Goal: Task Accomplishment & Management: Use online tool/utility

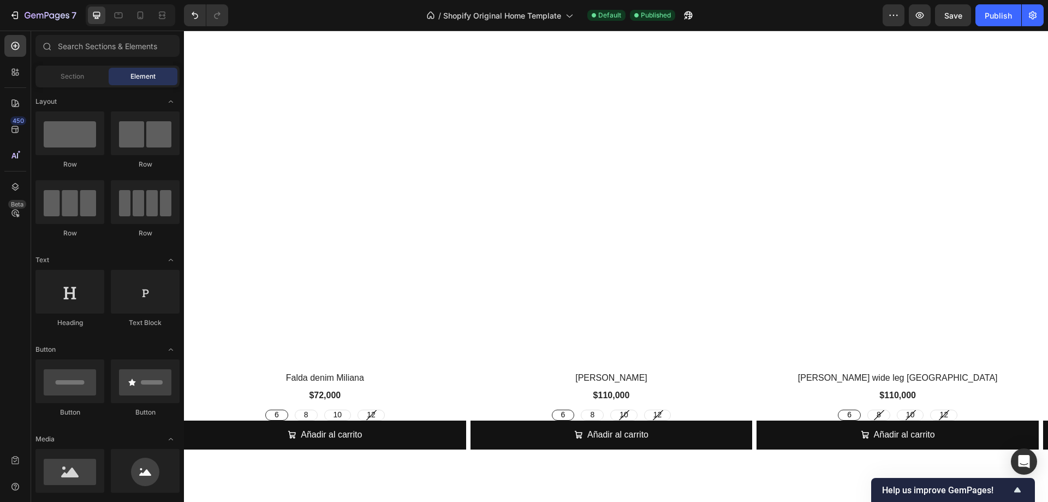
scroll to position [109, 0]
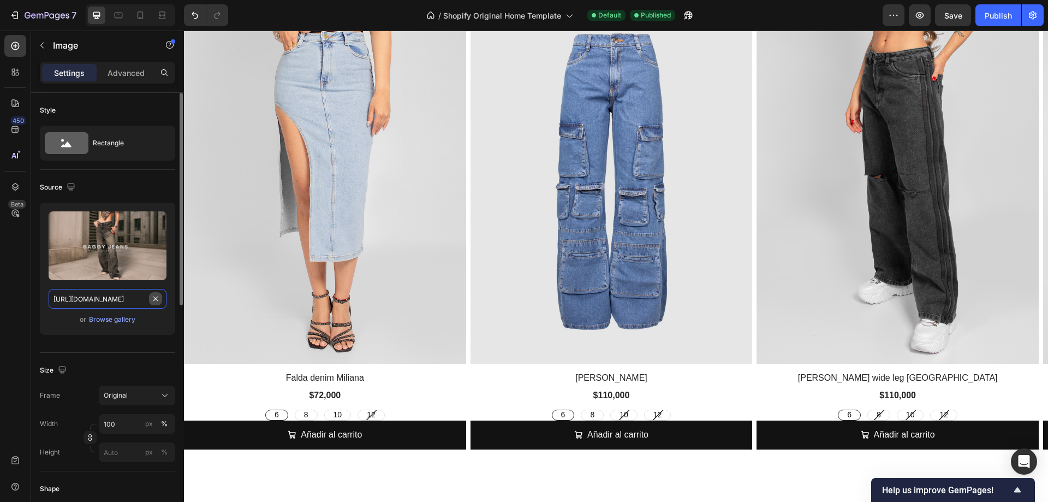
drag, startPoint x: 153, startPoint y: 297, endPoint x: 145, endPoint y: 282, distance: 17.6
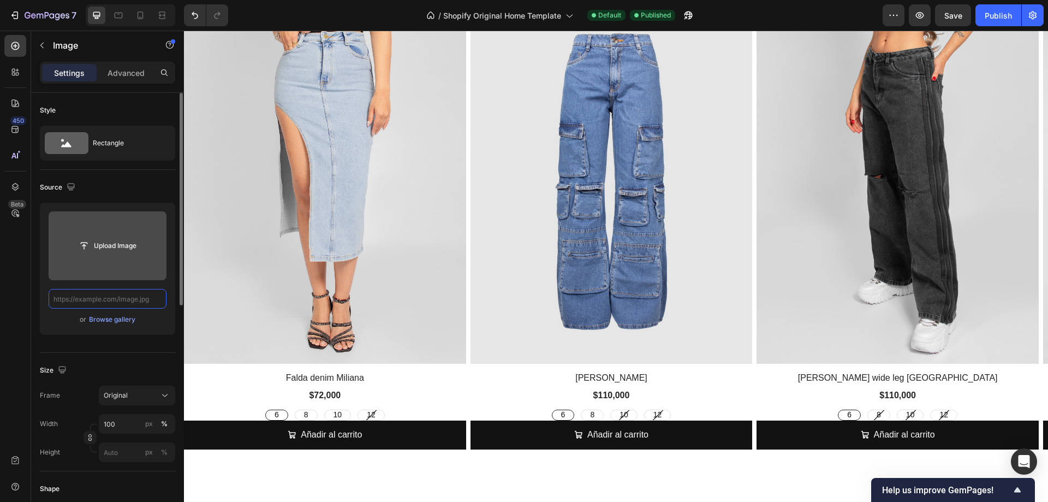
scroll to position [0, 0]
click at [119, 246] on input "file" at bounding box center [107, 245] width 75 height 19
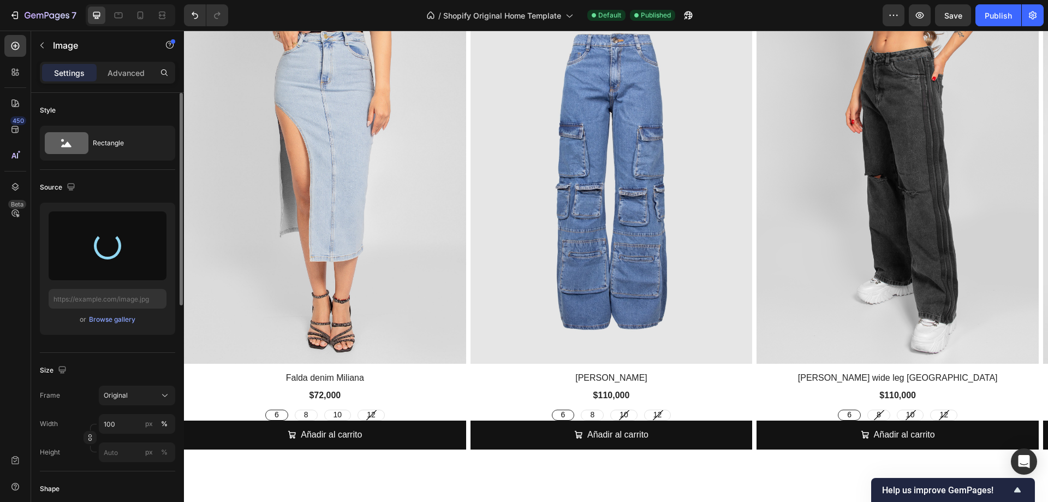
type input "[URL][DOMAIN_NAME]"
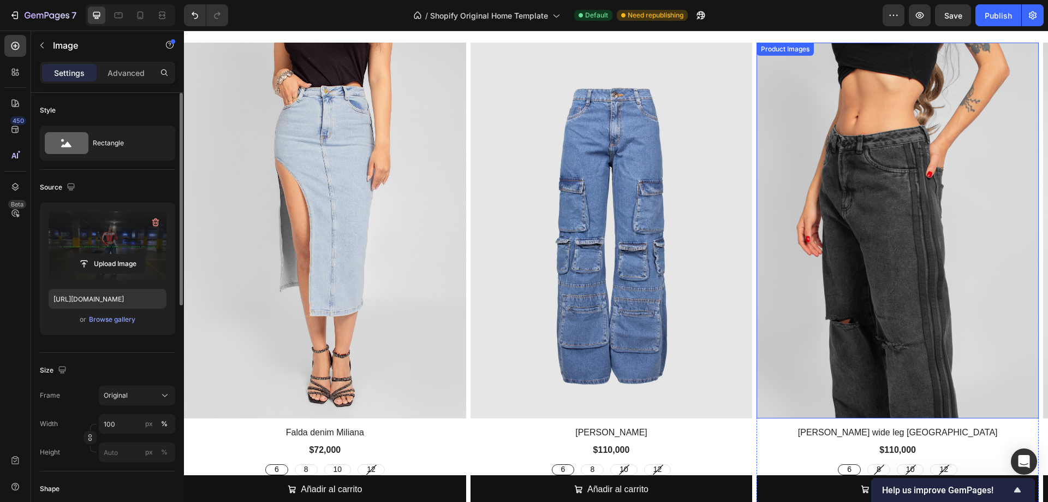
scroll to position [1819, 0]
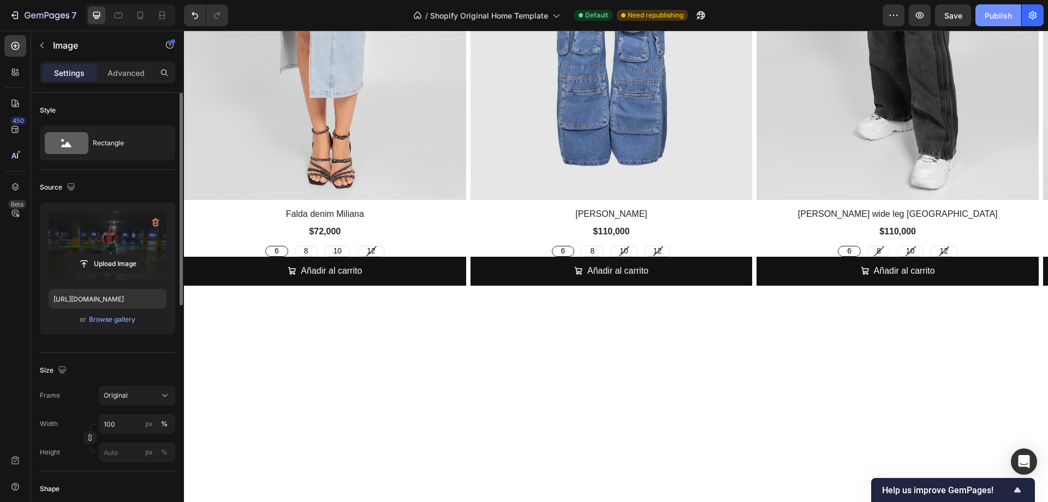
click at [990, 21] on button "Publish" at bounding box center [998, 15] width 46 height 22
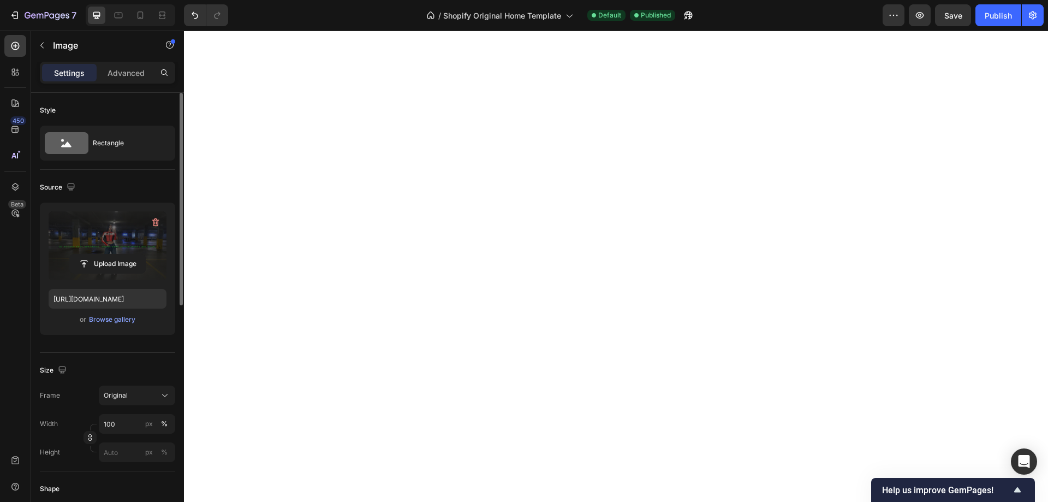
scroll to position [1467, 0]
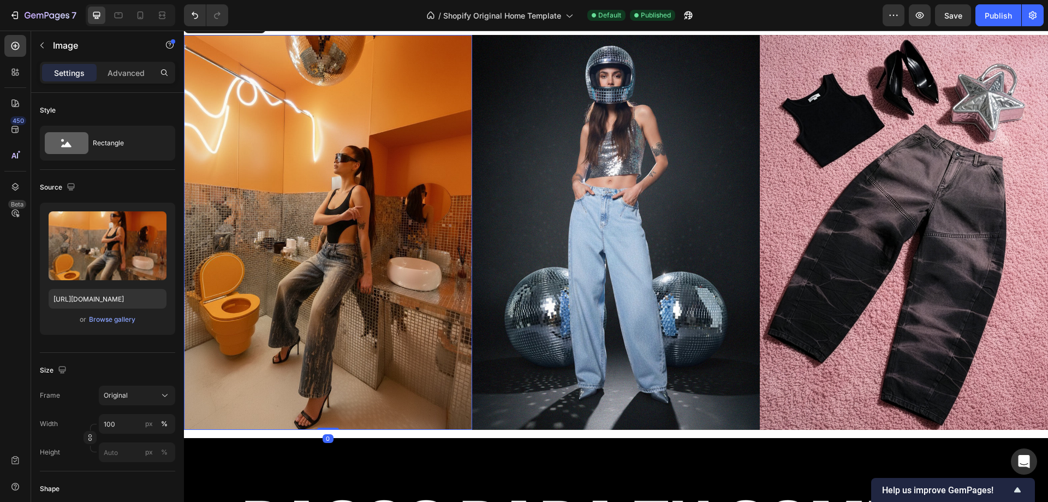
scroll to position [318, 0]
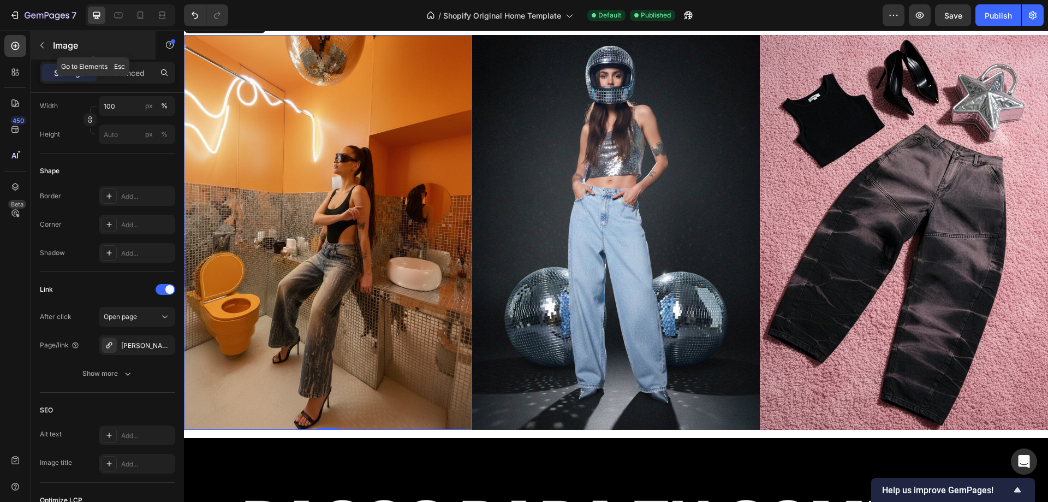
click at [53, 43] on p "Image" at bounding box center [99, 45] width 93 height 13
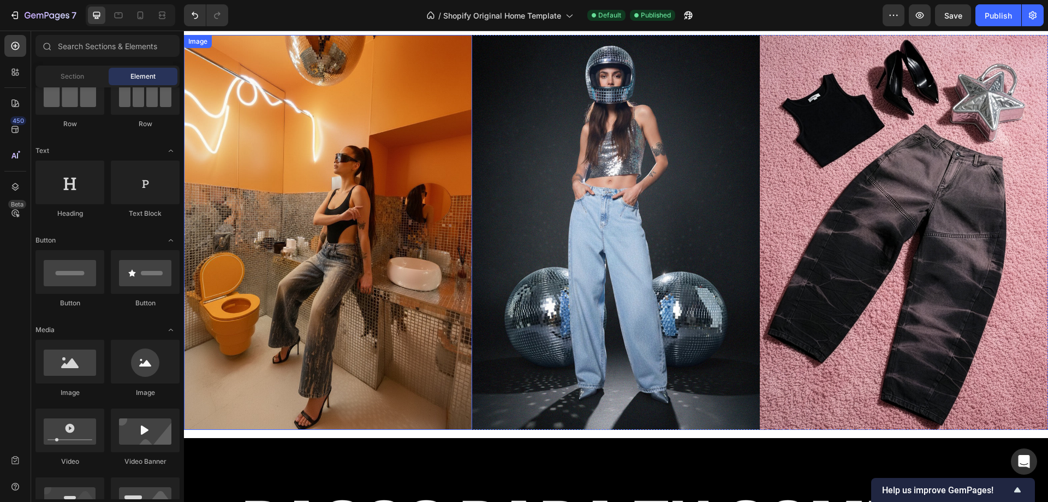
click at [322, 221] on img at bounding box center [328, 232] width 288 height 395
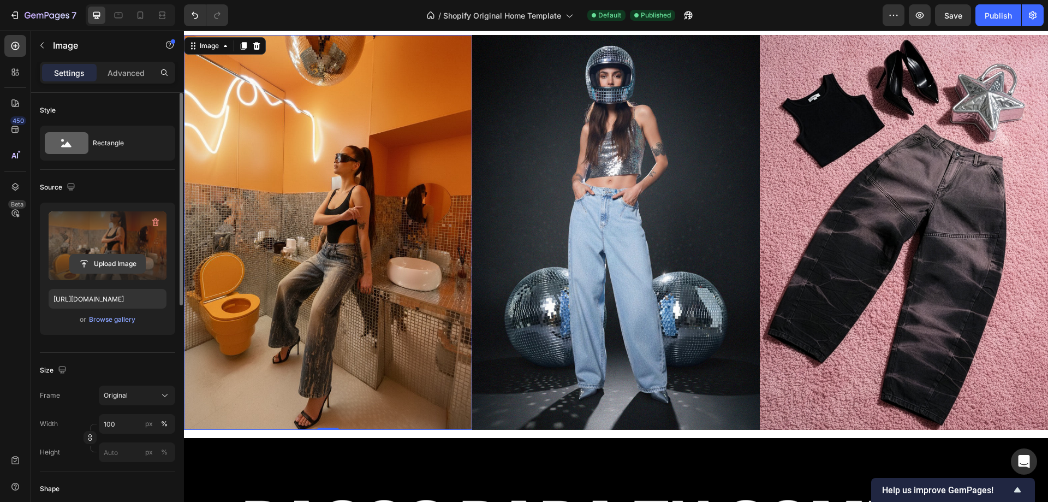
click at [111, 261] on input "file" at bounding box center [107, 263] width 75 height 19
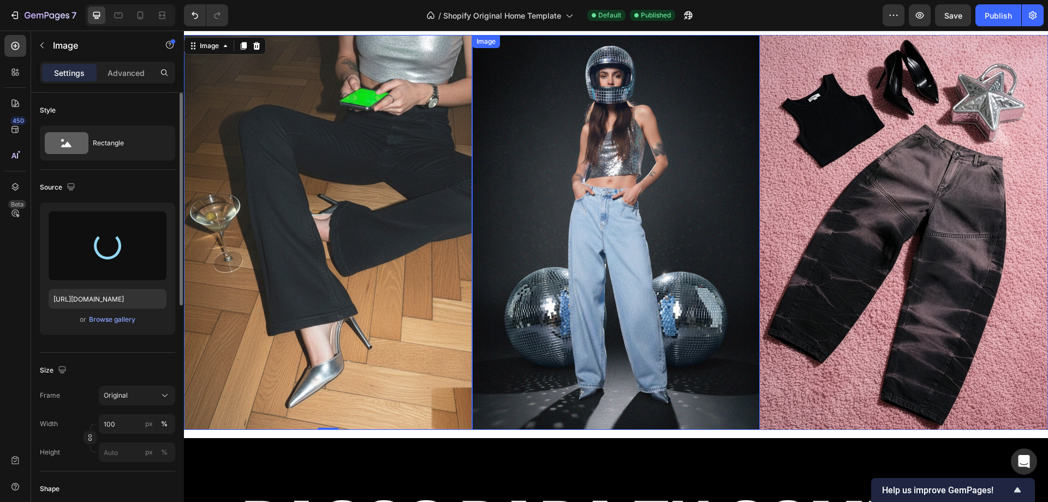
type input "[URL][DOMAIN_NAME]"
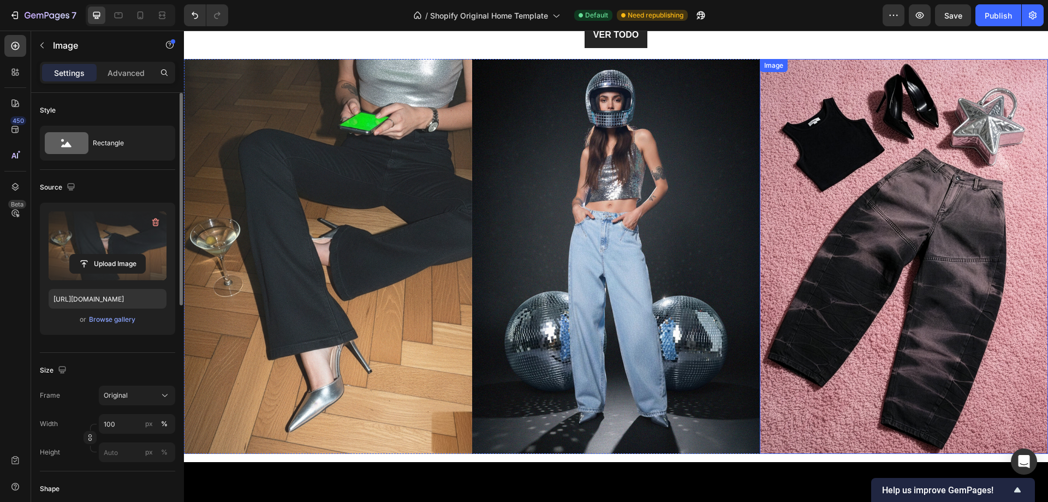
scroll to position [2692, 0]
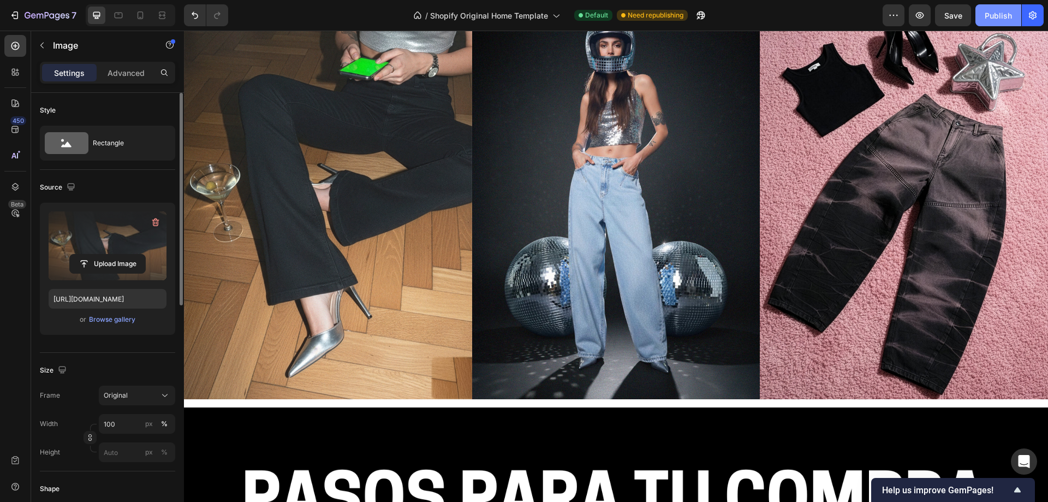
click at [1005, 16] on div "Publish" at bounding box center [998, 15] width 27 height 11
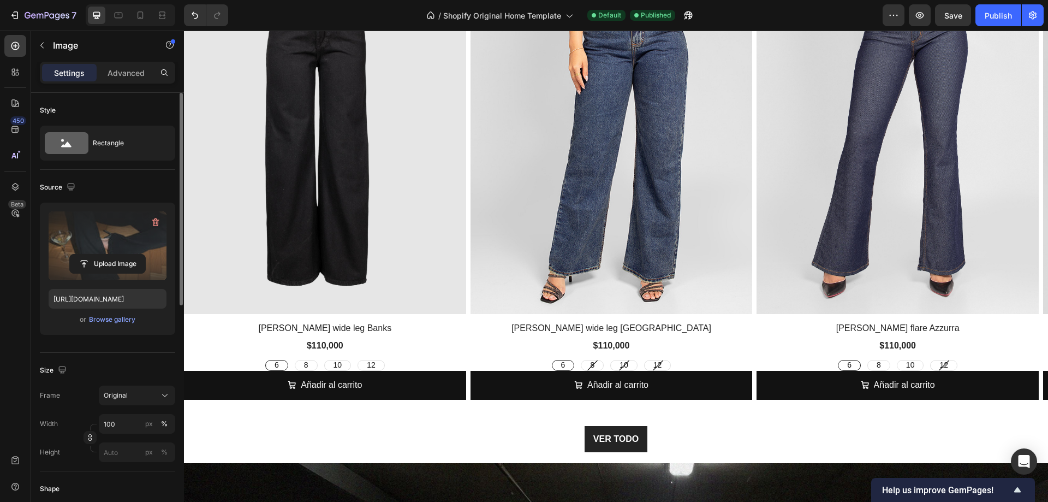
scroll to position [983, 0]
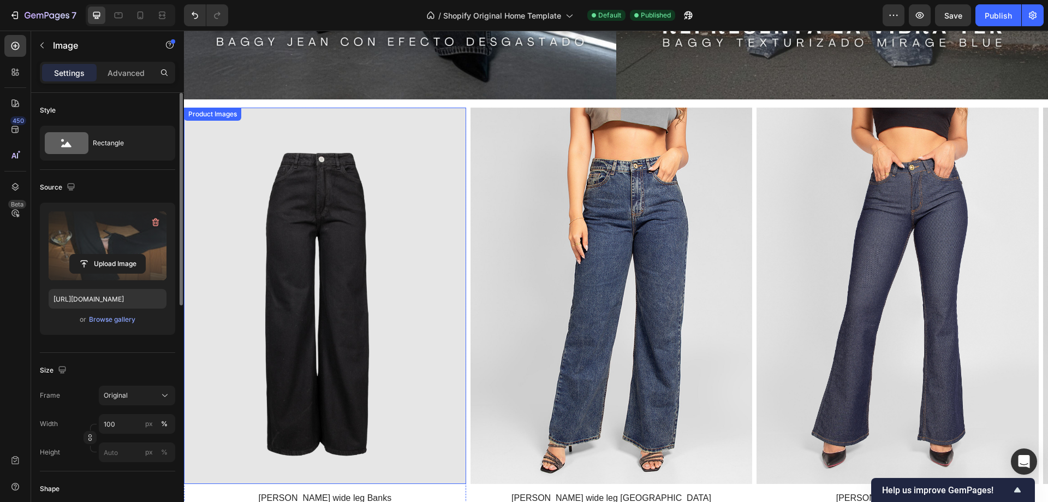
click at [230, 112] on div "Product Images" at bounding box center [212, 114] width 53 height 10
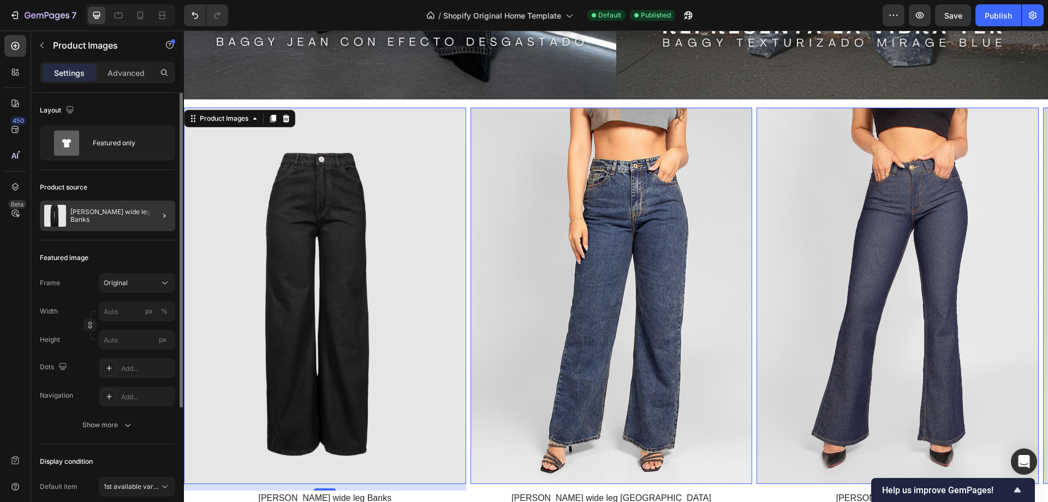
click at [148, 215] on div at bounding box center [160, 215] width 31 height 31
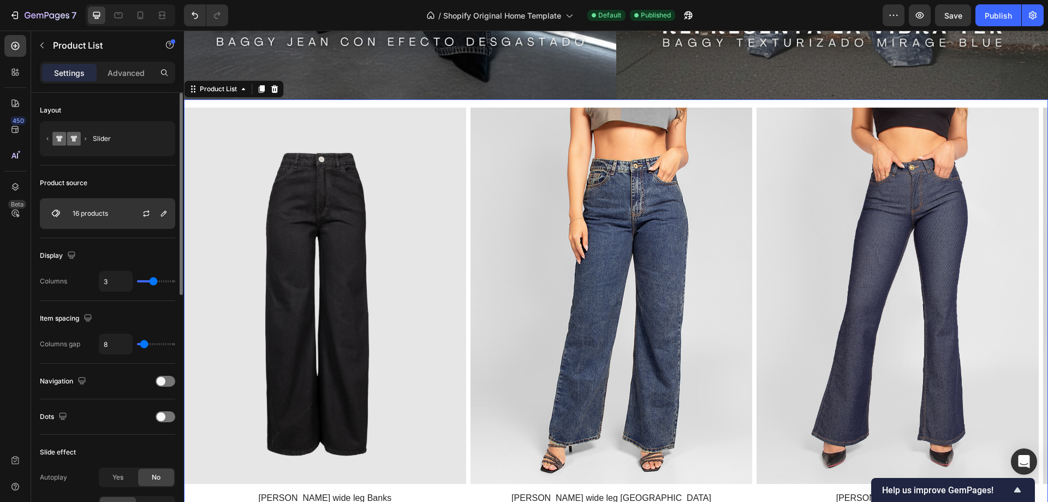
click at [86, 214] on p "16 products" at bounding box center [90, 214] width 35 height 8
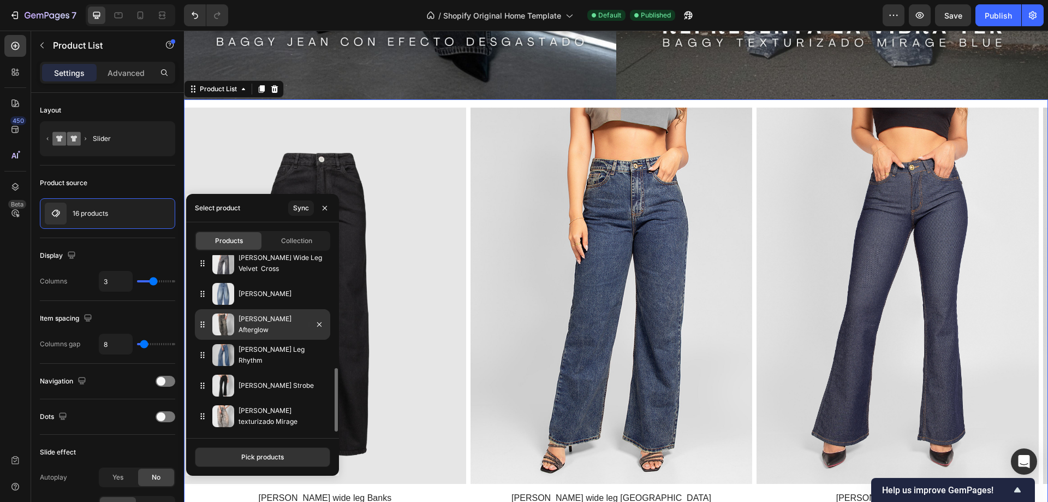
scroll to position [0, 0]
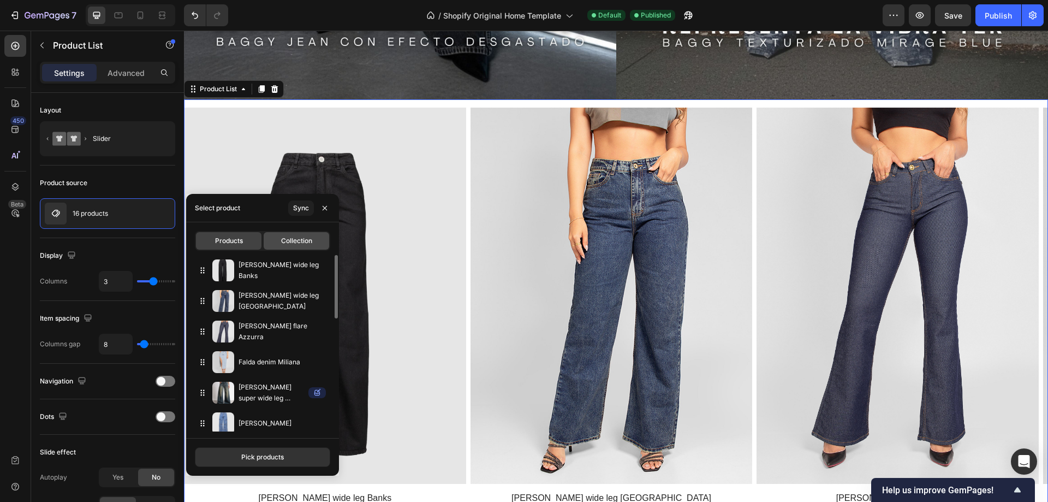
click at [292, 236] on span "Collection" at bounding box center [296, 241] width 31 height 10
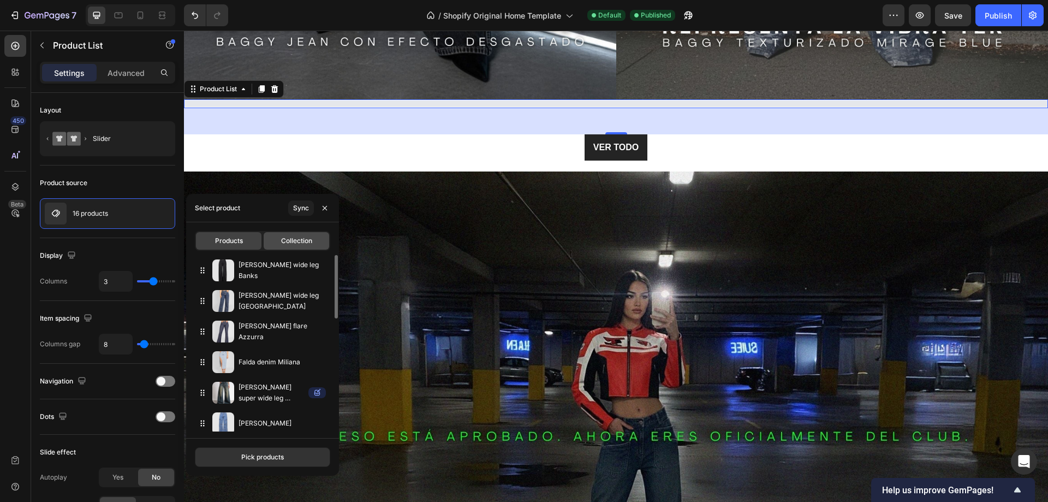
type input "4"
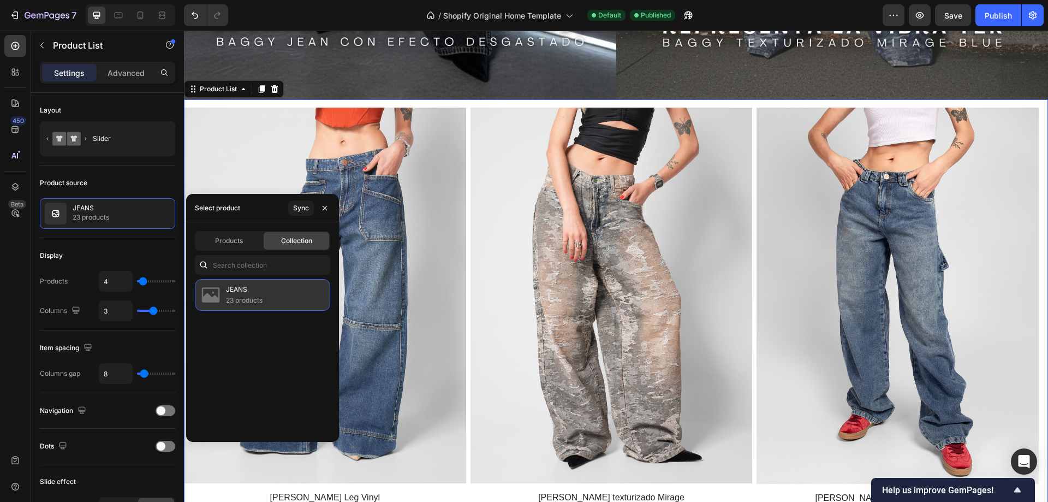
click at [235, 296] on p "23 products" at bounding box center [244, 300] width 37 height 11
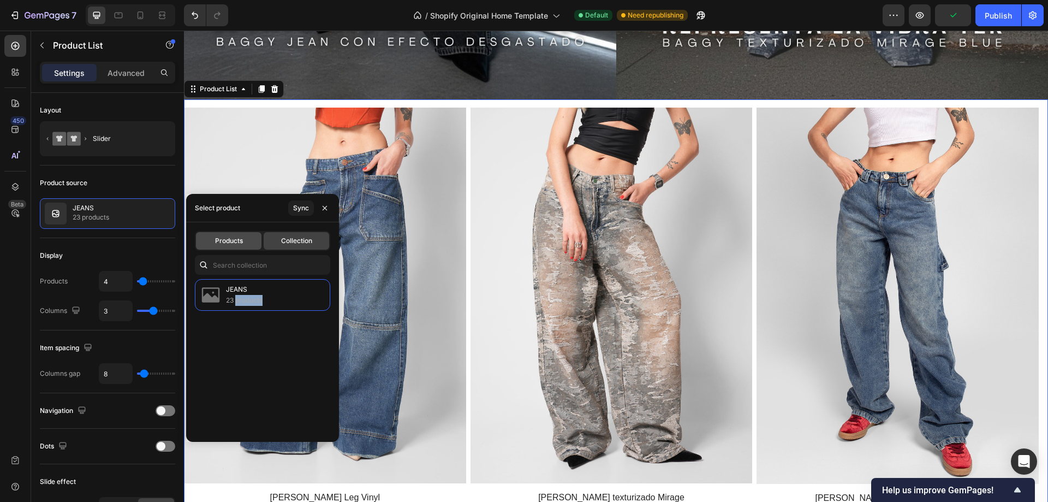
click at [231, 240] on span "Products" at bounding box center [229, 241] width 28 height 10
click at [180, 138] on img at bounding box center [38, 296] width 282 height 376
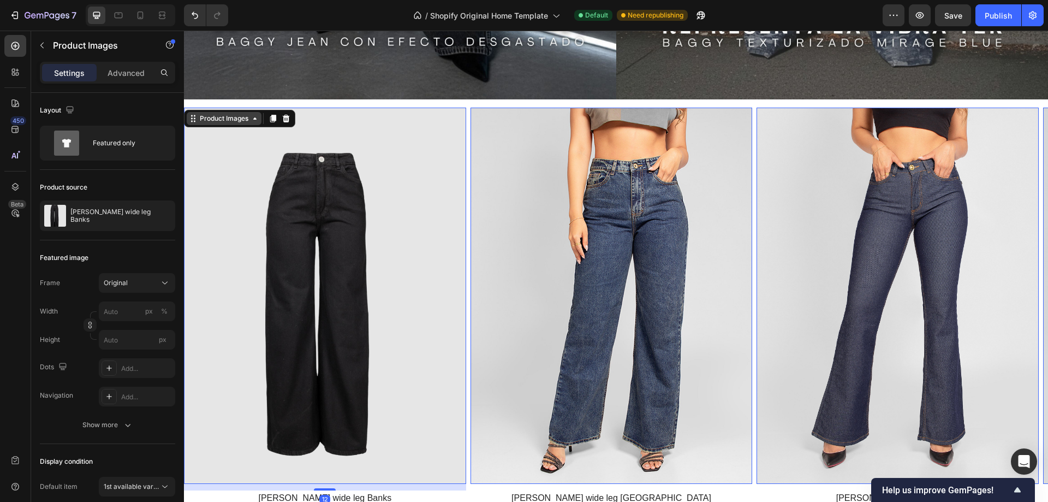
click at [216, 117] on div "Product Images" at bounding box center [224, 119] width 53 height 10
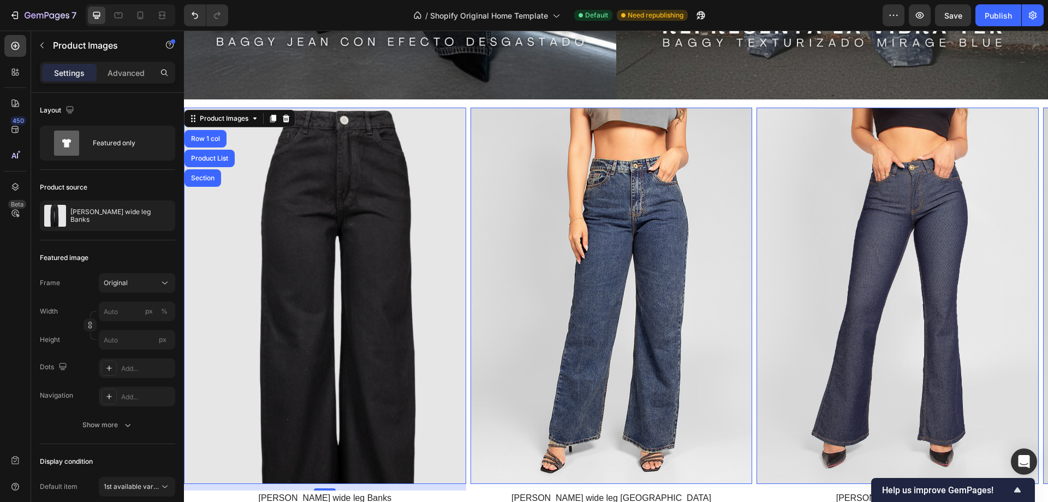
click at [276, 231] on img at bounding box center [325, 296] width 282 height 376
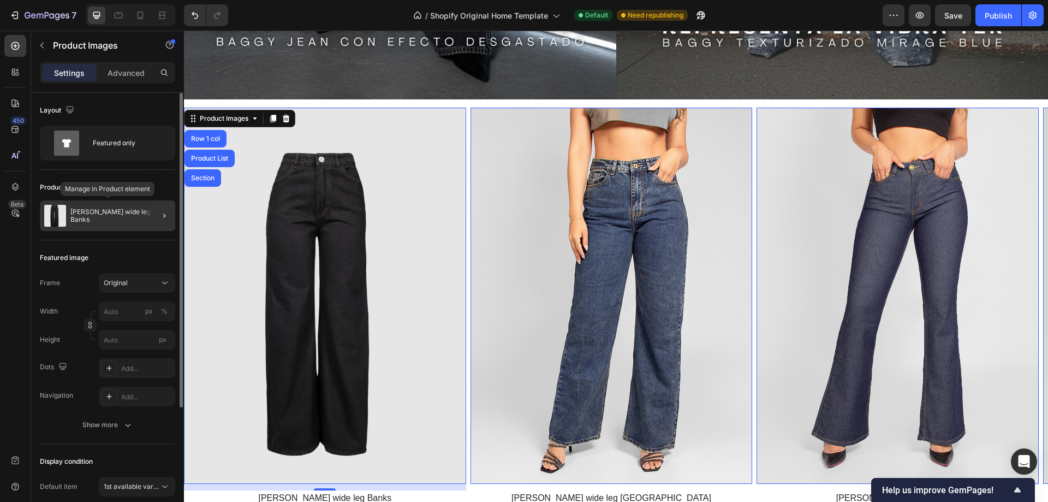
click at [106, 216] on p "[PERSON_NAME] wide leg Banks" at bounding box center [120, 215] width 100 height 15
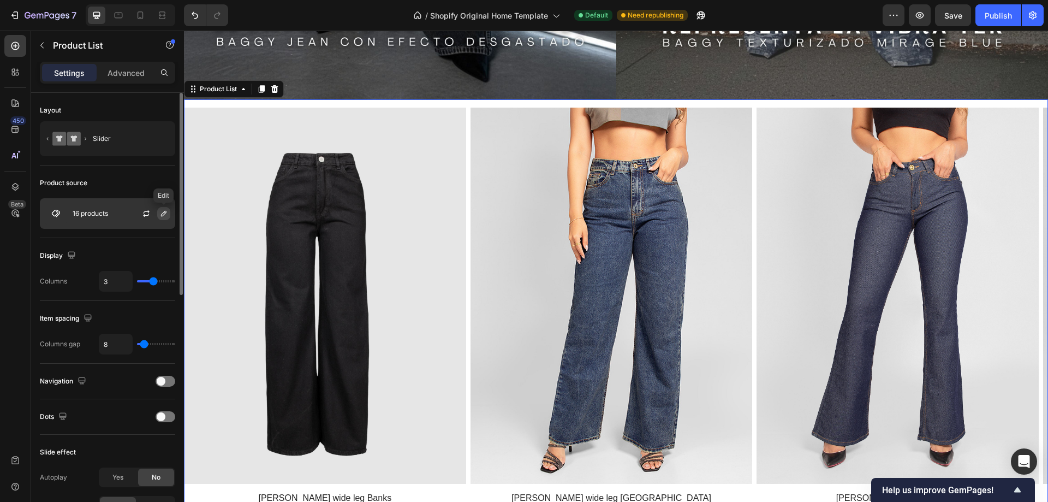
click at [161, 216] on icon "button" at bounding box center [163, 213] width 5 height 5
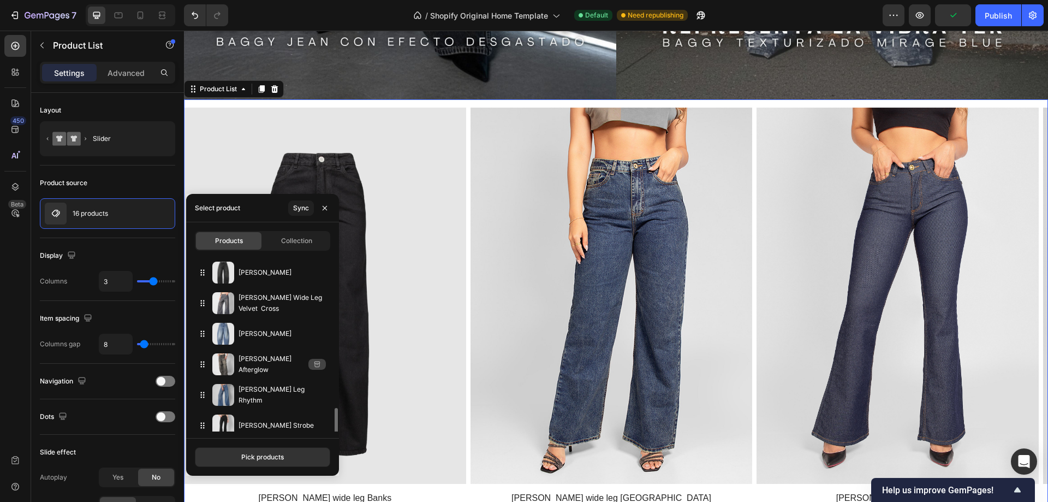
scroll to position [313, 0]
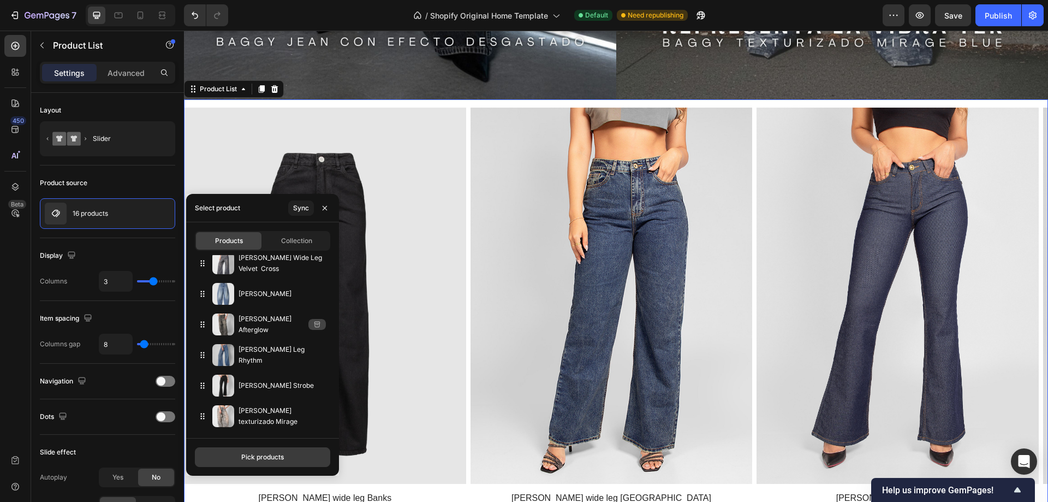
click at [288, 455] on button "Pick products" at bounding box center [262, 457] width 135 height 20
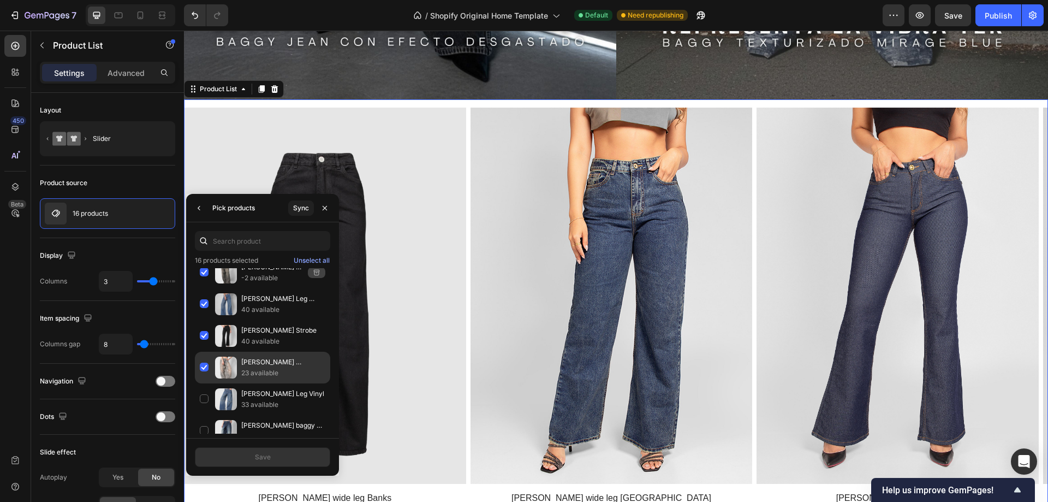
scroll to position [816, 0]
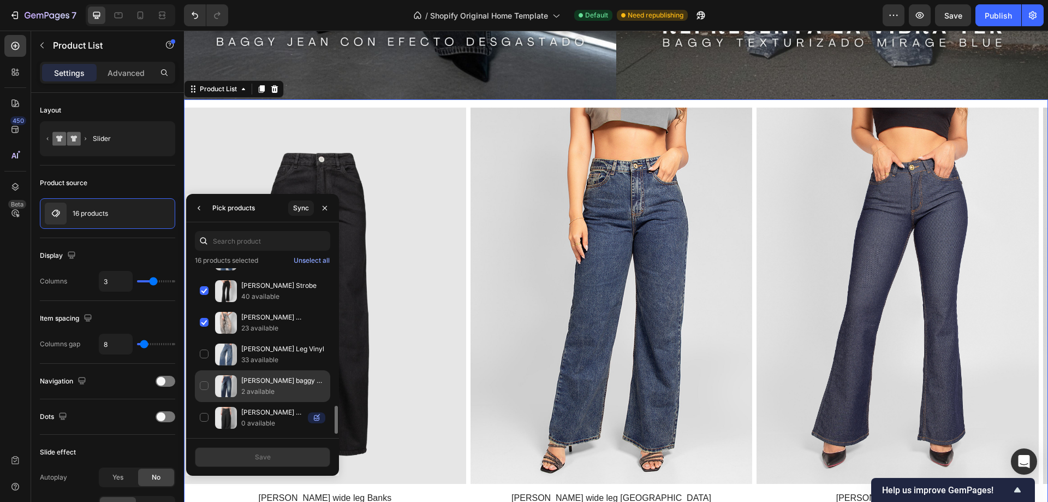
drag, startPoint x: 201, startPoint y: 359, endPoint x: 202, endPoint y: 377, distance: 18.0
click at [201, 359] on div "[PERSON_NAME] Leg Vinyl 33 available" at bounding box center [262, 354] width 135 height 32
click at [202, 383] on div "[PERSON_NAME] baggy pulse 2 available" at bounding box center [262, 386] width 135 height 32
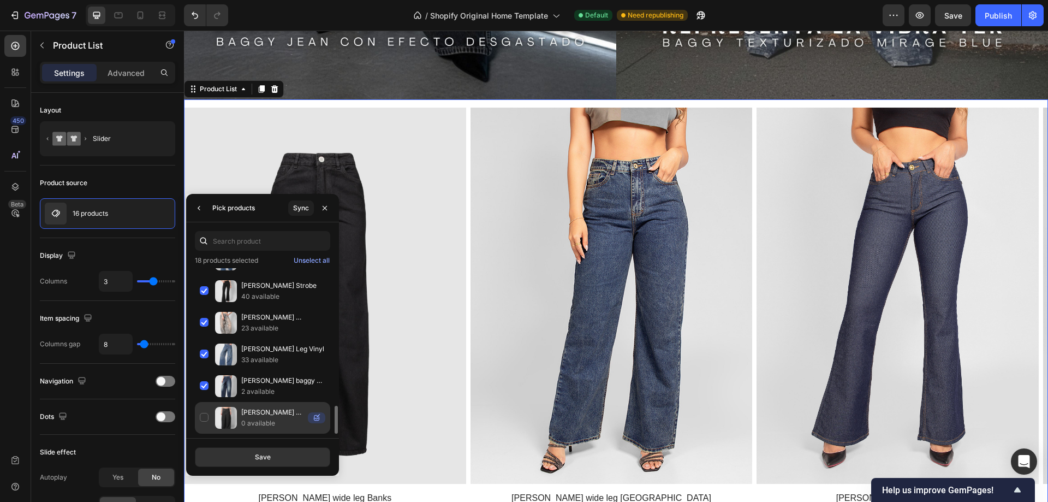
click at [199, 414] on div "[PERSON_NAME] Eclipse 0 available" at bounding box center [262, 418] width 135 height 32
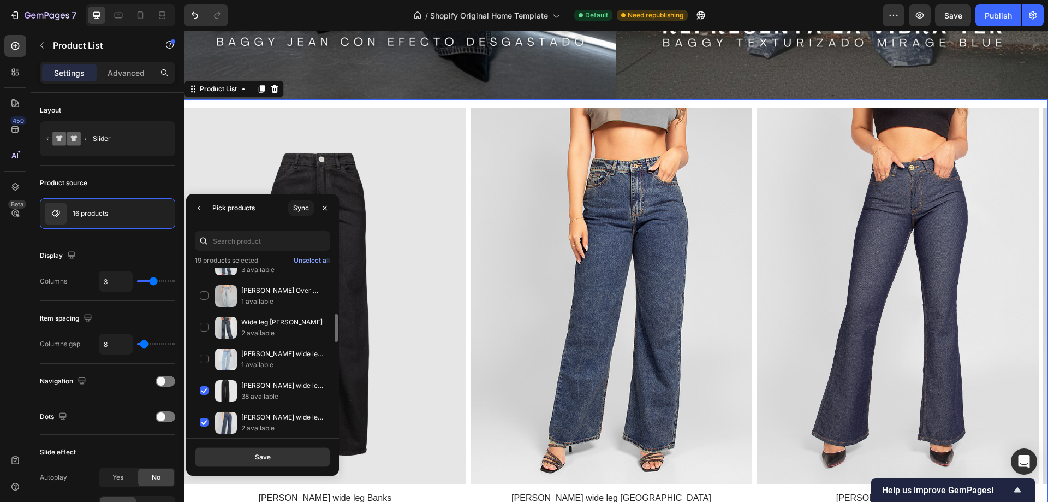
scroll to position [328, 0]
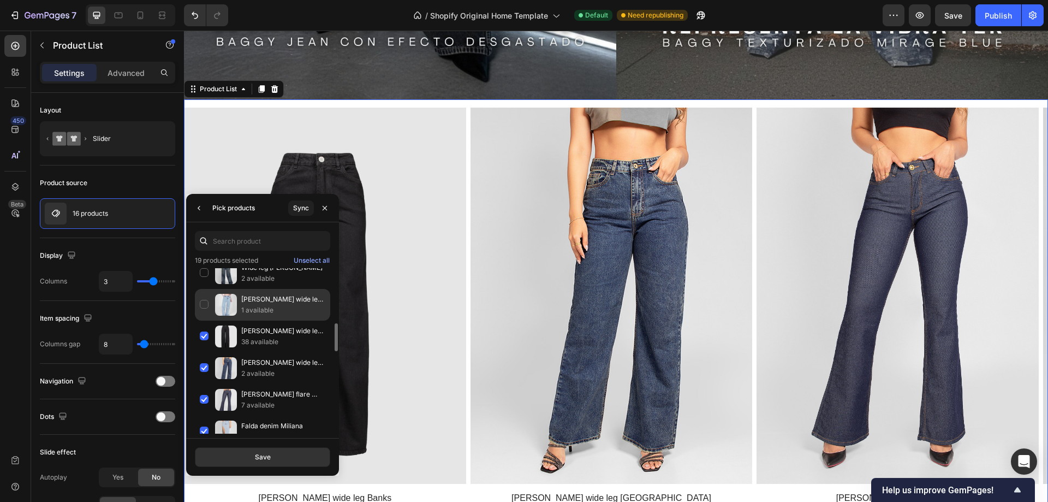
click at [201, 306] on div "[PERSON_NAME] wide leg Windsor 1 available" at bounding box center [262, 305] width 135 height 32
click at [203, 275] on div "Wide leg [PERSON_NAME] 2 available" at bounding box center [262, 273] width 135 height 32
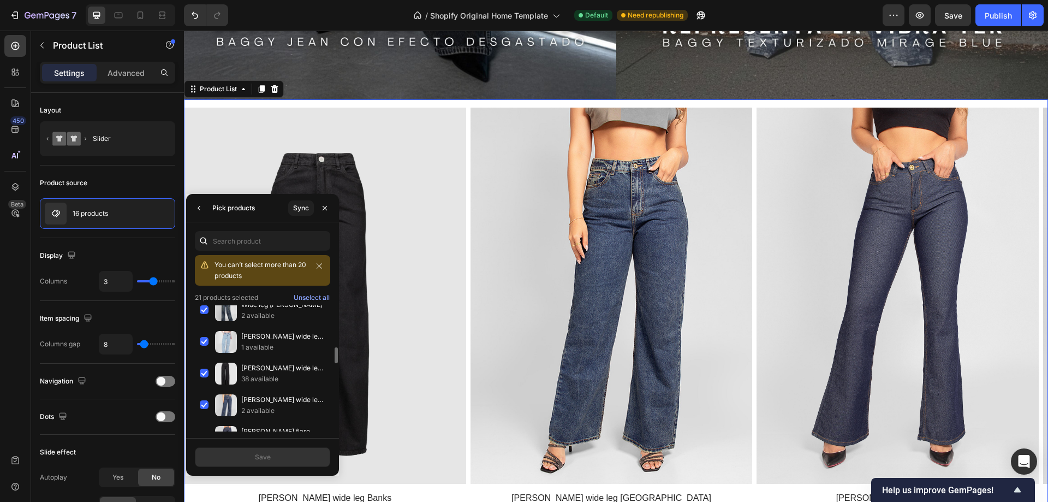
scroll to position [218, 0]
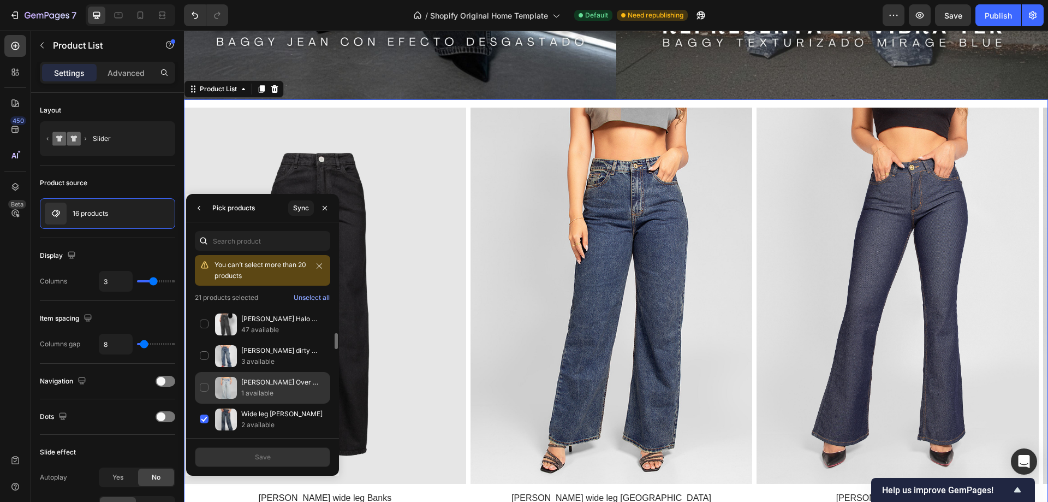
click at [203, 389] on div "[PERSON_NAME] Over Acid 1 available" at bounding box center [262, 388] width 135 height 32
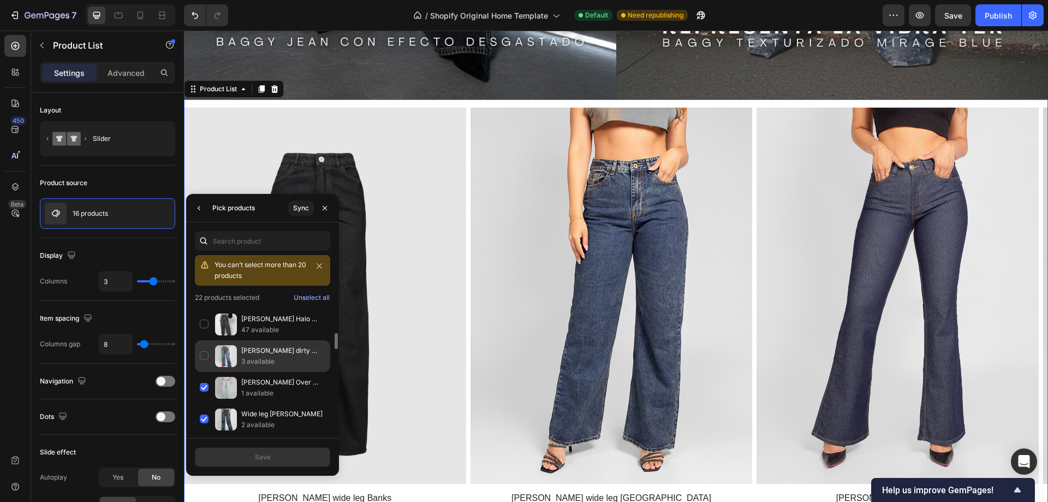
click at [203, 355] on div "[PERSON_NAME] dirty [PERSON_NAME] 3 available" at bounding box center [262, 356] width 135 height 32
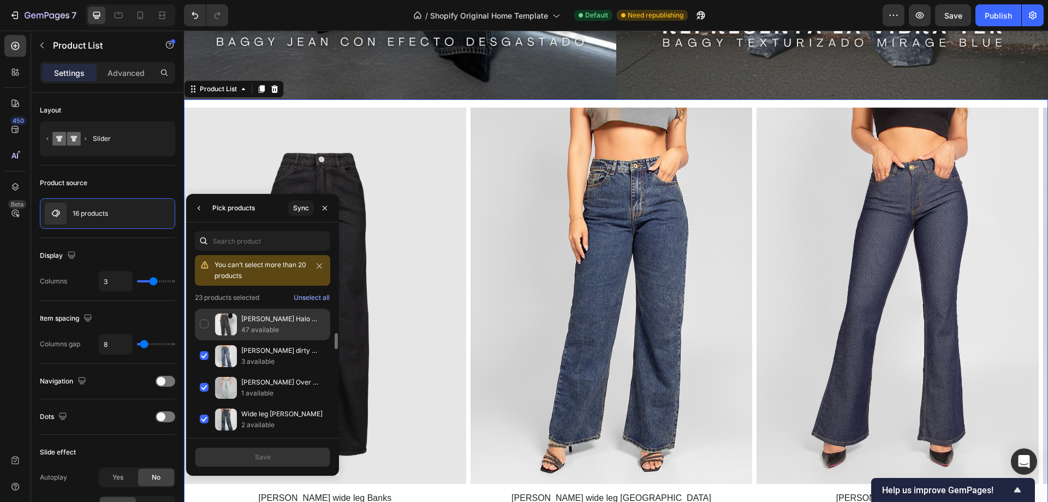
click at [201, 326] on div "[PERSON_NAME] Halo sporty 47 available" at bounding box center [262, 324] width 135 height 32
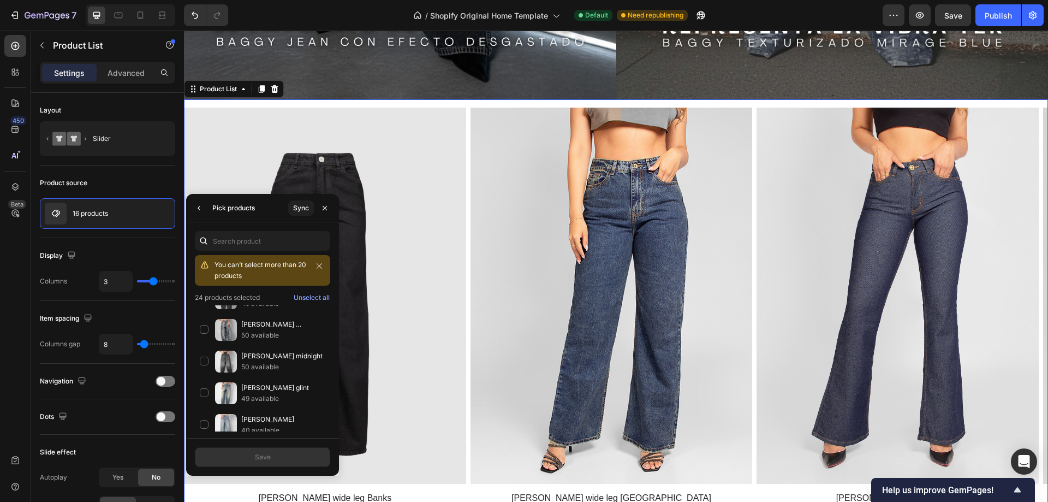
scroll to position [164, 0]
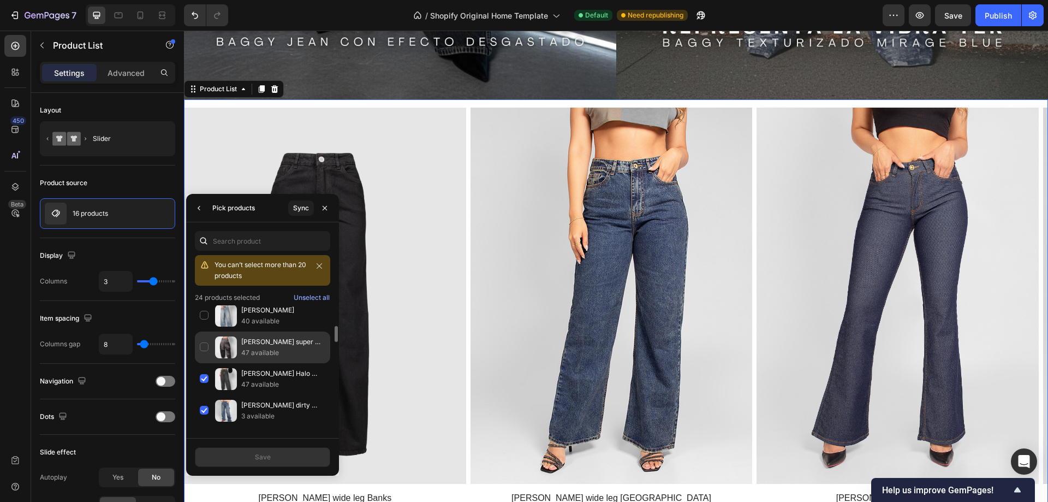
click at [207, 353] on div "[PERSON_NAME] super Baggy Reverb 47 available" at bounding box center [262, 347] width 135 height 32
click at [203, 316] on div "[PERSON_NAME] 40 available" at bounding box center [262, 316] width 135 height 32
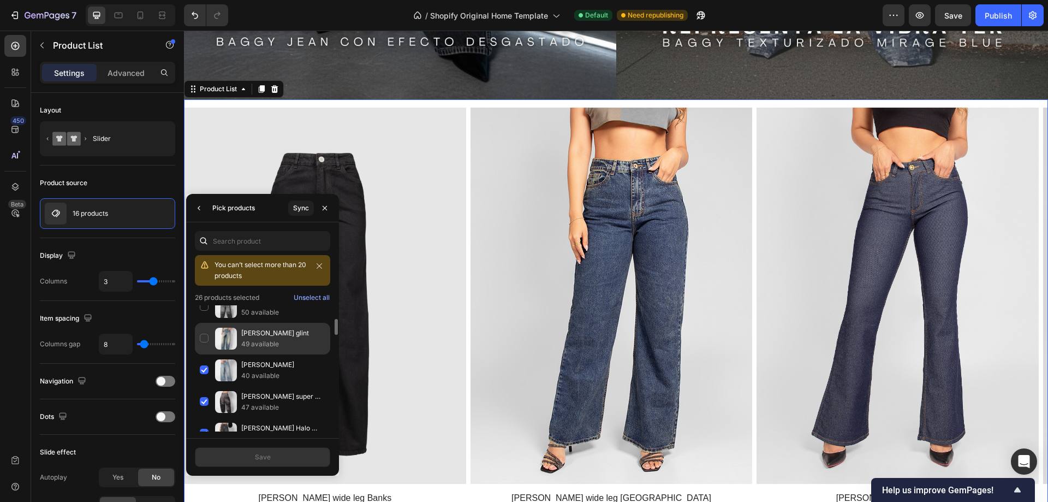
click at [203, 337] on div "[PERSON_NAME] glint 49 available" at bounding box center [262, 339] width 135 height 32
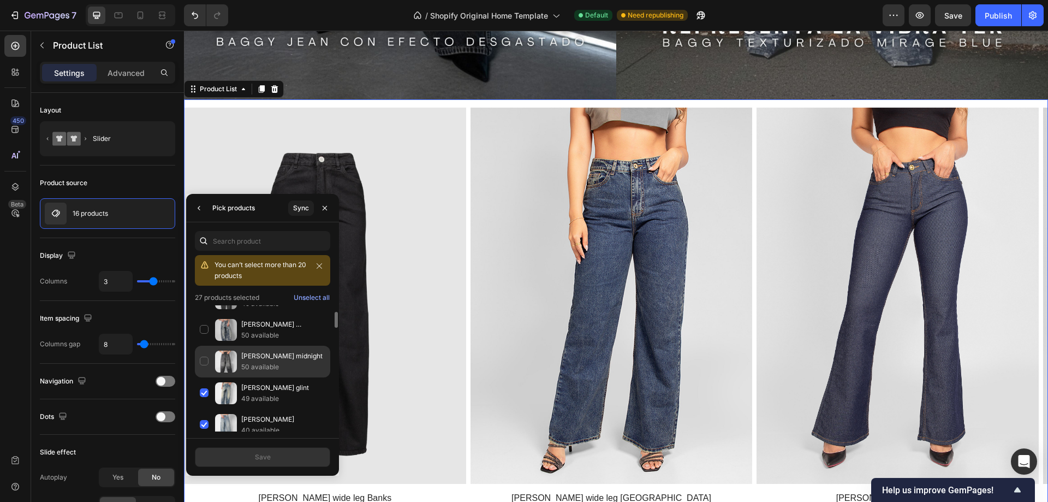
click at [205, 360] on div "[PERSON_NAME] midnight 50 available" at bounding box center [262, 362] width 135 height 32
click at [203, 333] on div "[PERSON_NAME] baggy texturizado Mirage blue 50 available" at bounding box center [262, 330] width 135 height 32
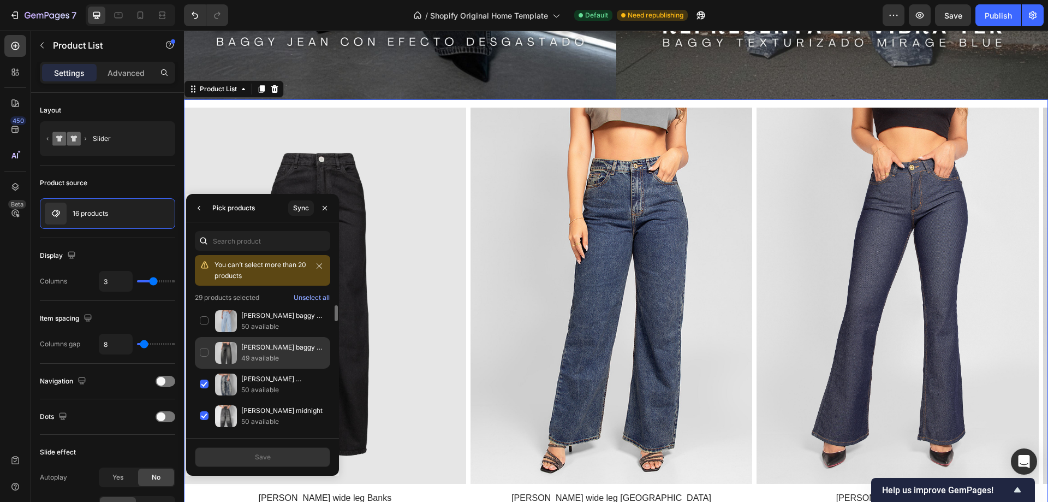
drag, startPoint x: 204, startPoint y: 354, endPoint x: 207, endPoint y: 331, distance: 23.2
click at [204, 353] on div "[PERSON_NAME] baggy Super nova 49 available" at bounding box center [262, 353] width 135 height 32
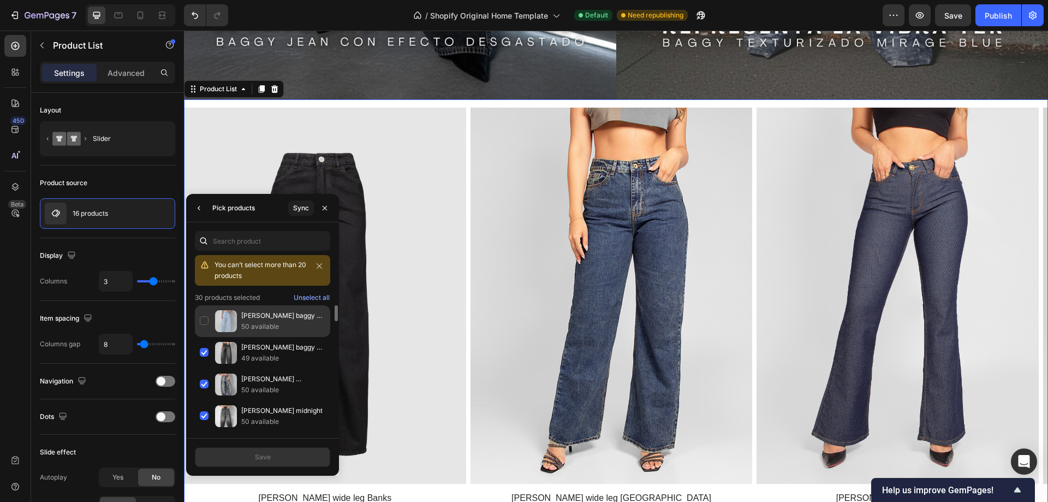
click at [205, 318] on div "[PERSON_NAME] Espresso 50 available" at bounding box center [262, 321] width 135 height 32
click at [213, 242] on input "text" at bounding box center [262, 241] width 135 height 20
click at [203, 211] on icon "button" at bounding box center [199, 208] width 9 height 9
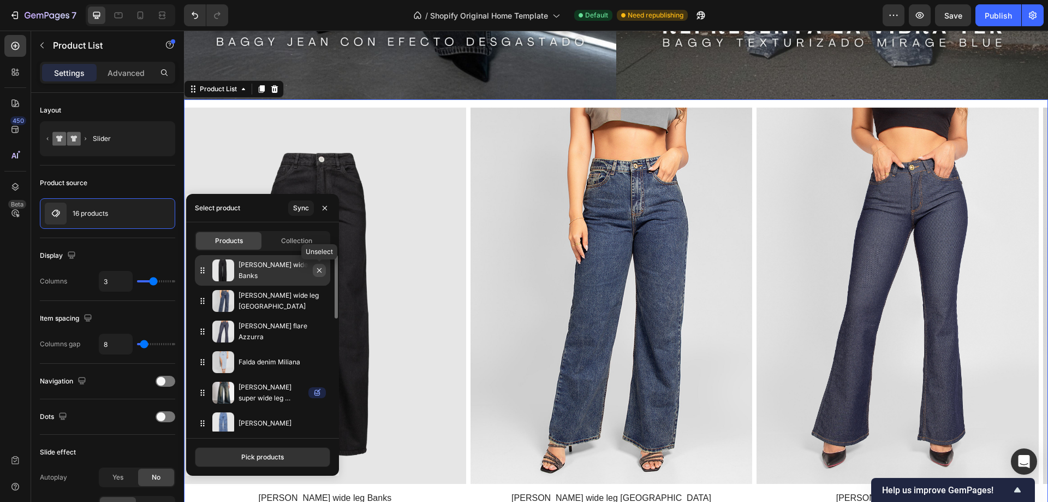
click at [319, 270] on icon "button" at bounding box center [319, 270] width 9 height 9
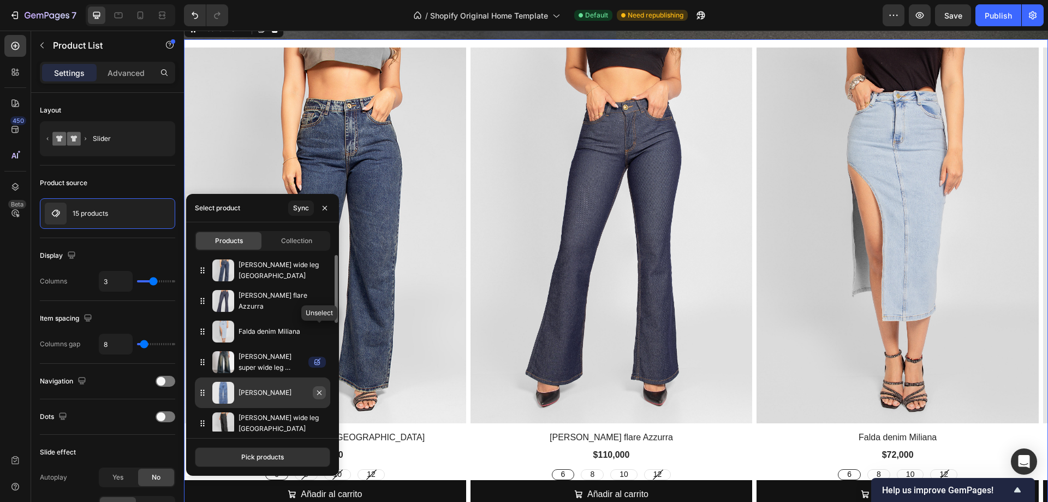
scroll to position [164, 0]
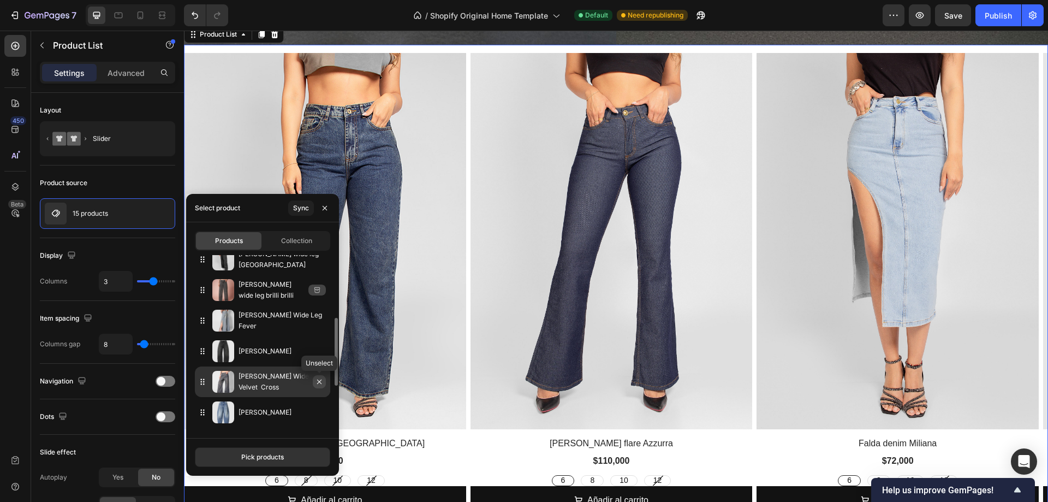
click at [316, 382] on icon "button" at bounding box center [319, 381] width 9 height 9
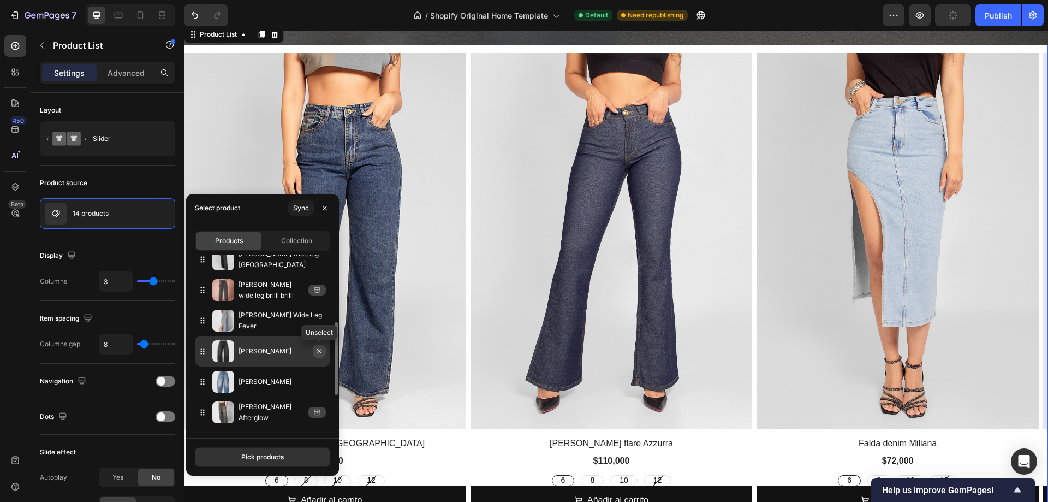
click at [319, 350] on icon "button" at bounding box center [319, 351] width 9 height 9
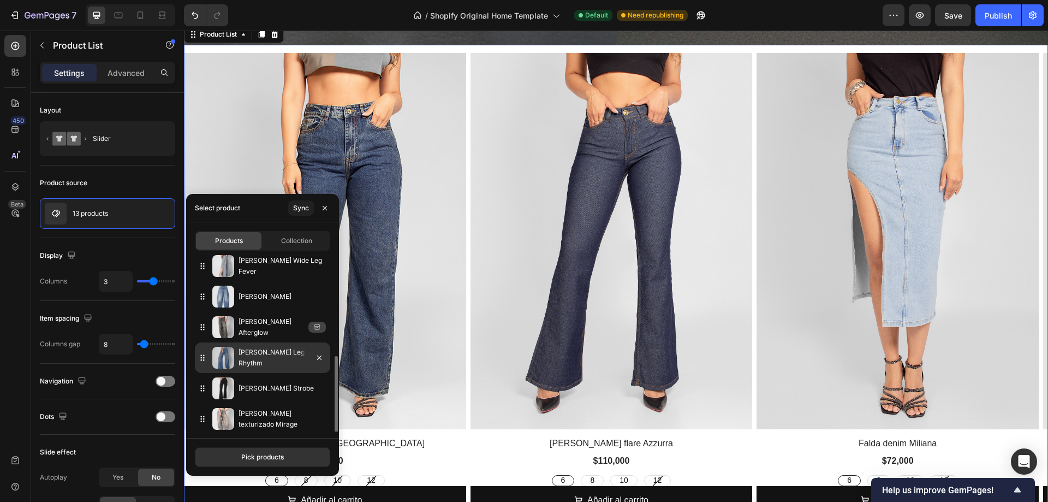
scroll to position [221, 0]
click at [283, 359] on p "[PERSON_NAME] Leg Rhythm" at bounding box center [282, 355] width 87 height 22
click at [303, 358] on div at bounding box center [315, 355] width 31 height 31
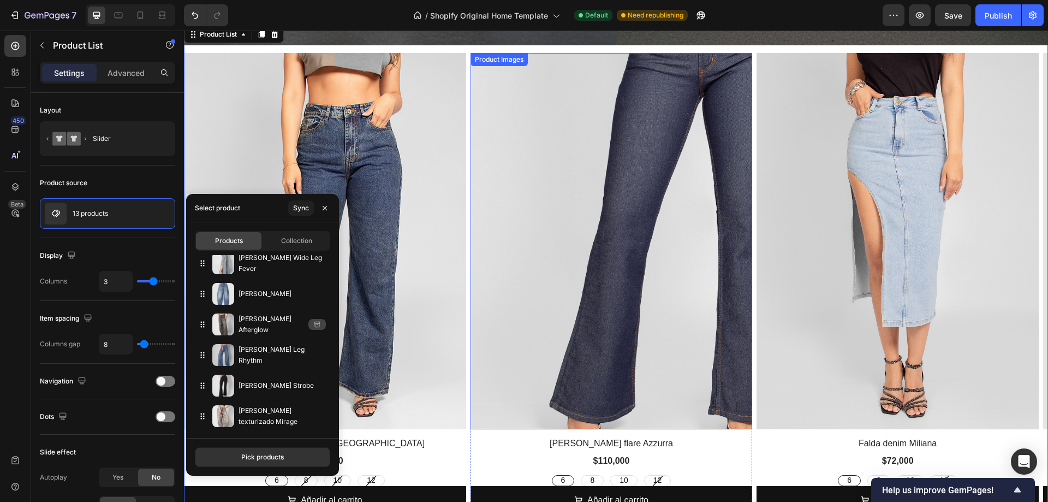
scroll to position [928, 0]
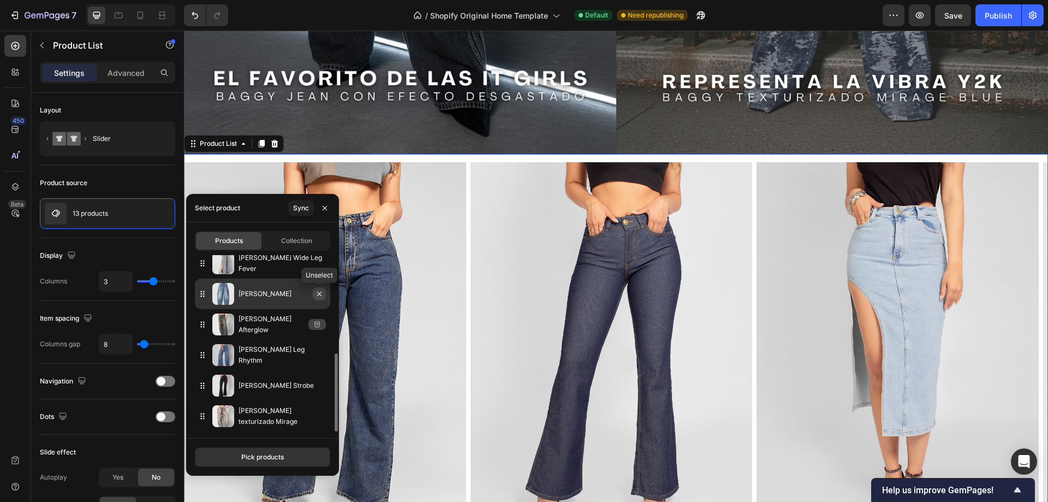
click at [321, 296] on icon "button" at bounding box center [319, 293] width 9 height 9
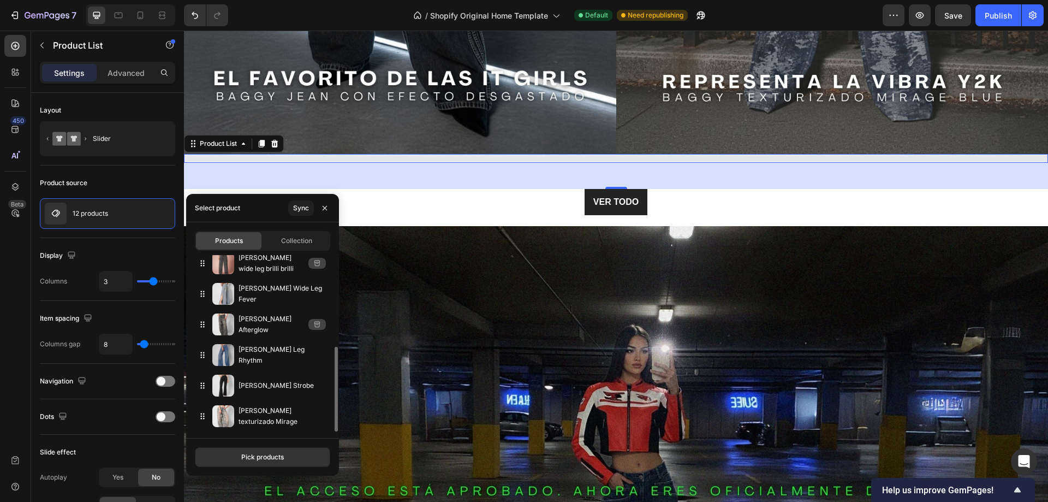
scroll to position [191, 0]
click at [0, 0] on icon "button" at bounding box center [0, 0] width 0 height 0
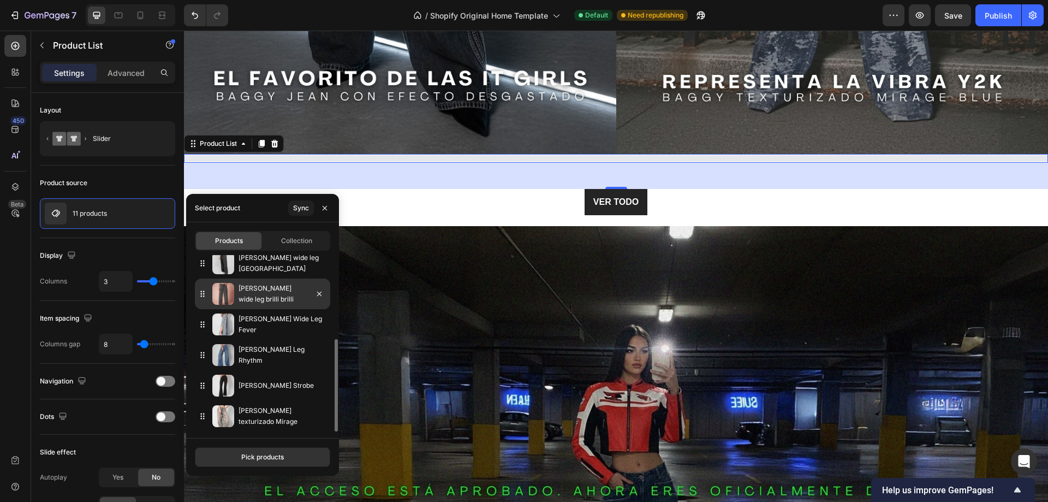
scroll to position [160, 0]
click at [0, 0] on icon "button" at bounding box center [0, 0] width 0 height 0
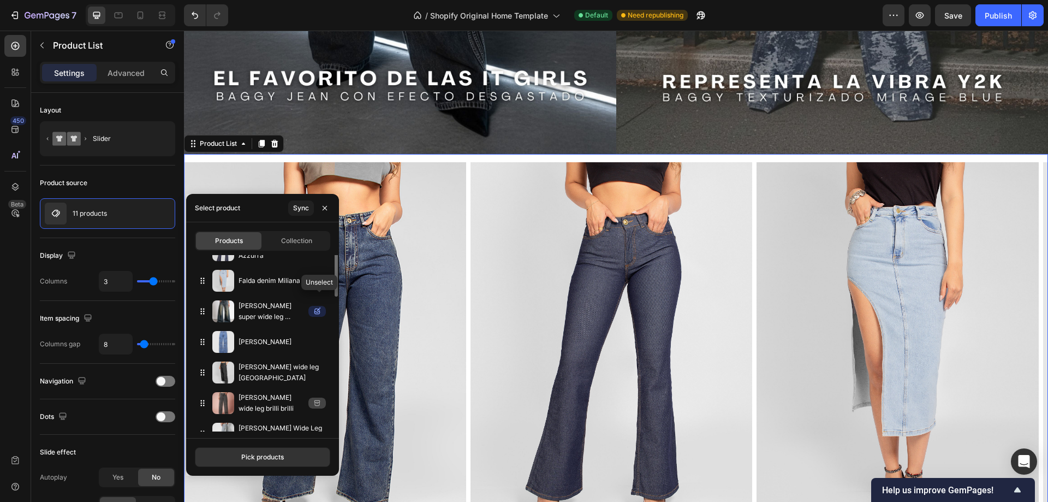
scroll to position [0, 0]
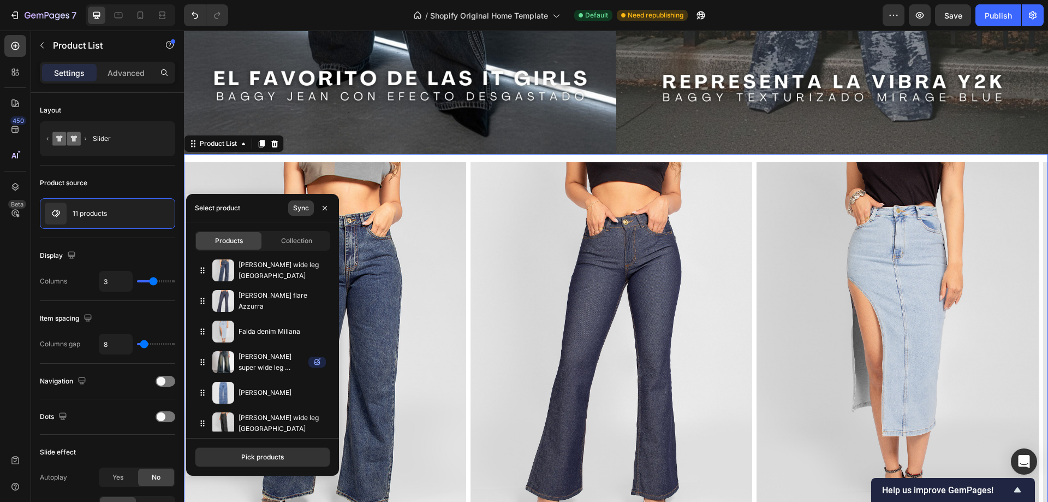
click at [301, 211] on div "Sync" at bounding box center [301, 208] width 16 height 10
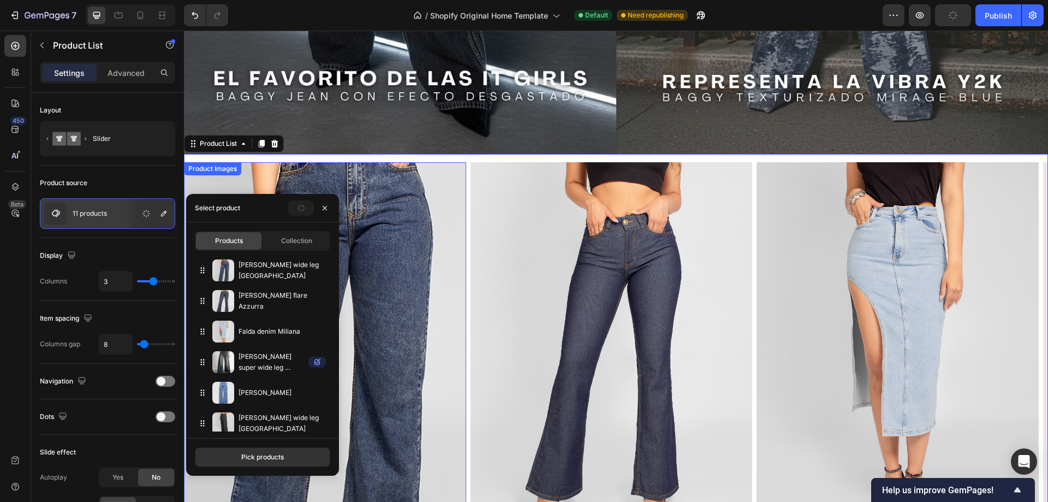
scroll to position [983, 0]
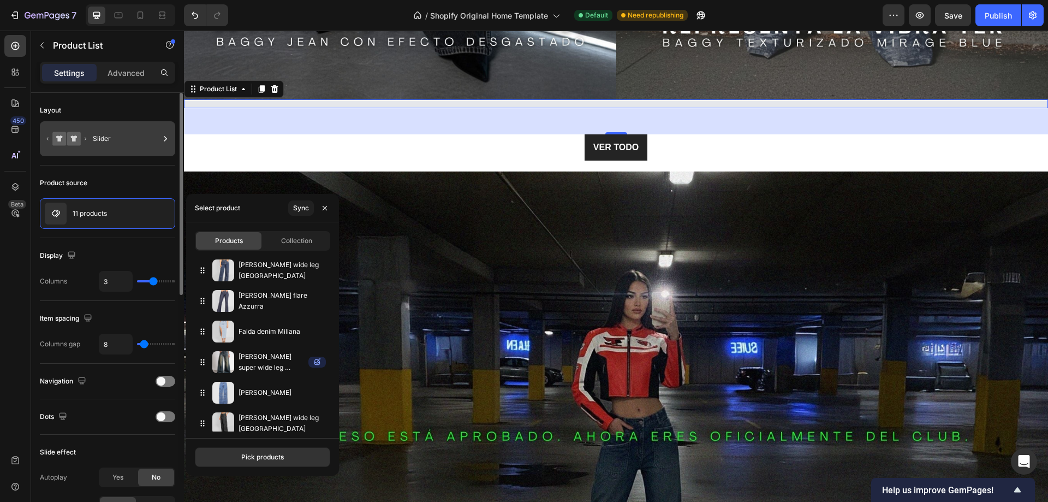
click at [143, 142] on div "Slider" at bounding box center [126, 138] width 67 height 25
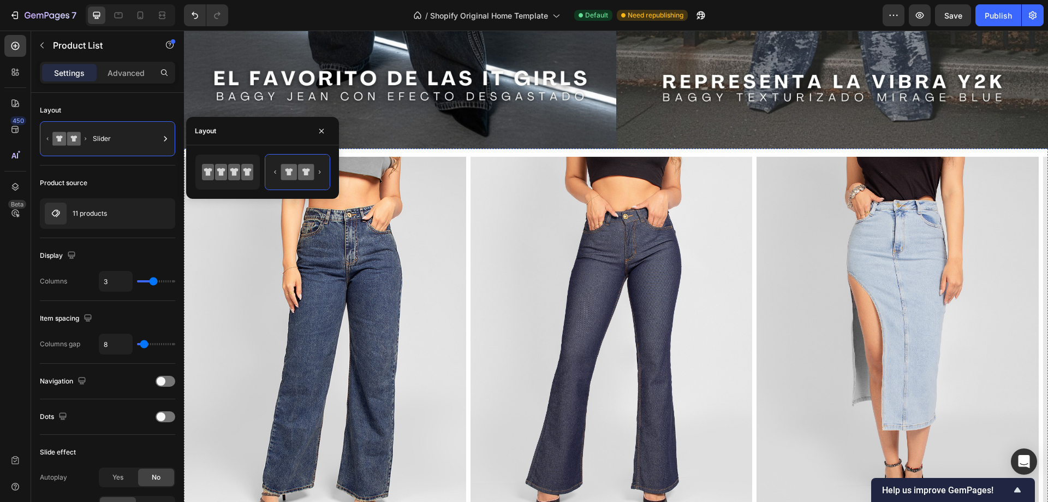
scroll to position [873, 0]
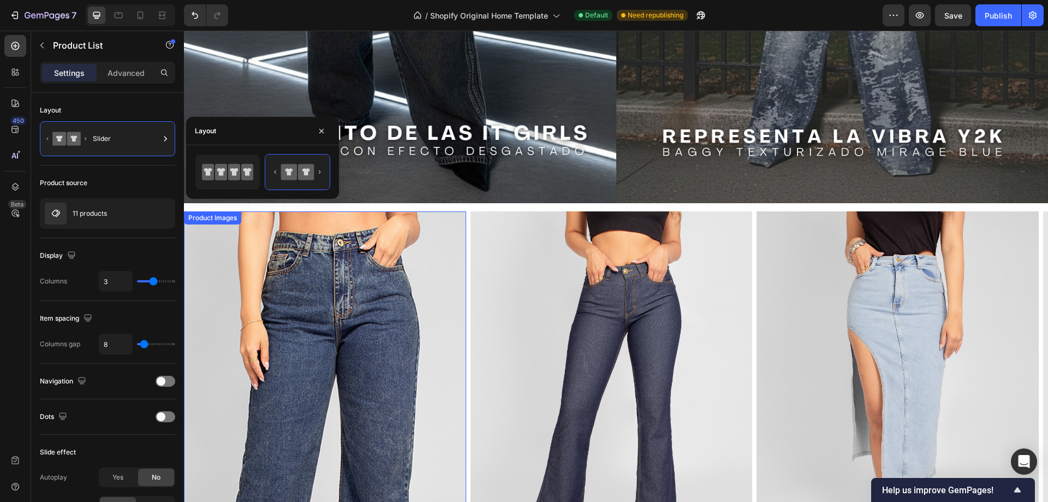
click at [367, 322] on img at bounding box center [325, 399] width 282 height 376
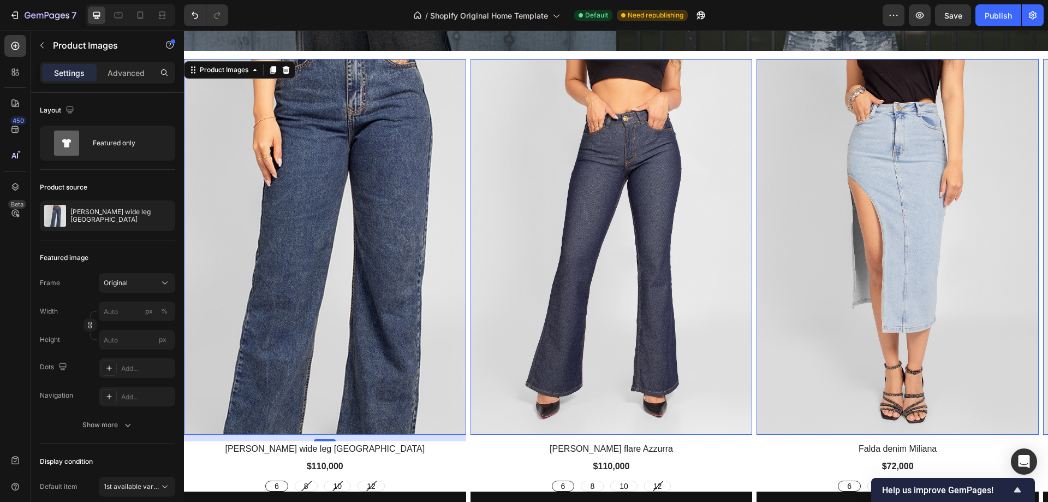
scroll to position [710, 0]
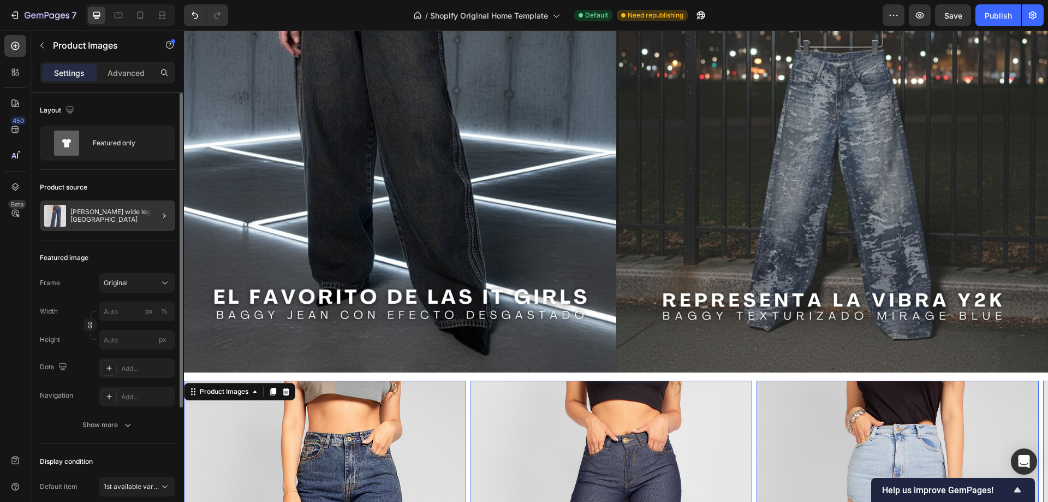
click at [148, 225] on div at bounding box center [160, 215] width 31 height 31
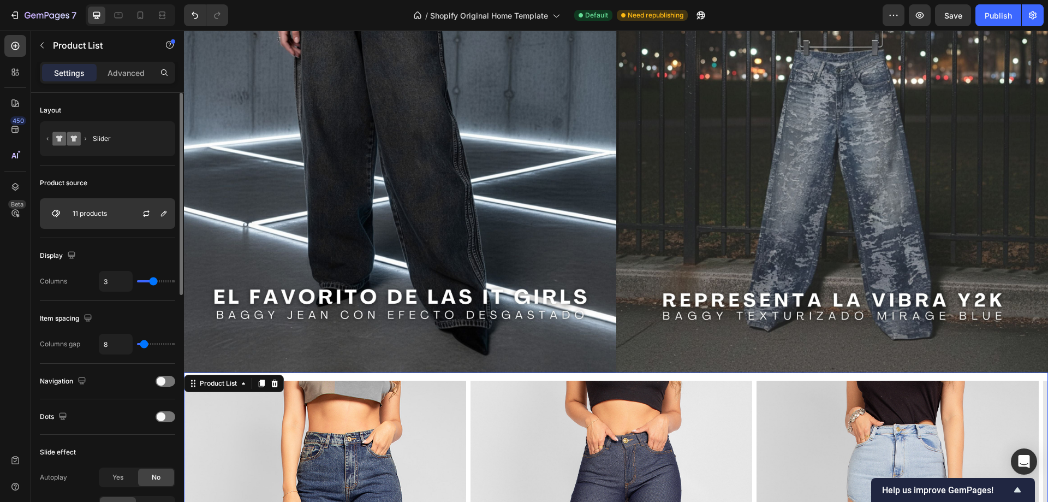
click at [76, 212] on p "11 products" at bounding box center [90, 214] width 34 height 8
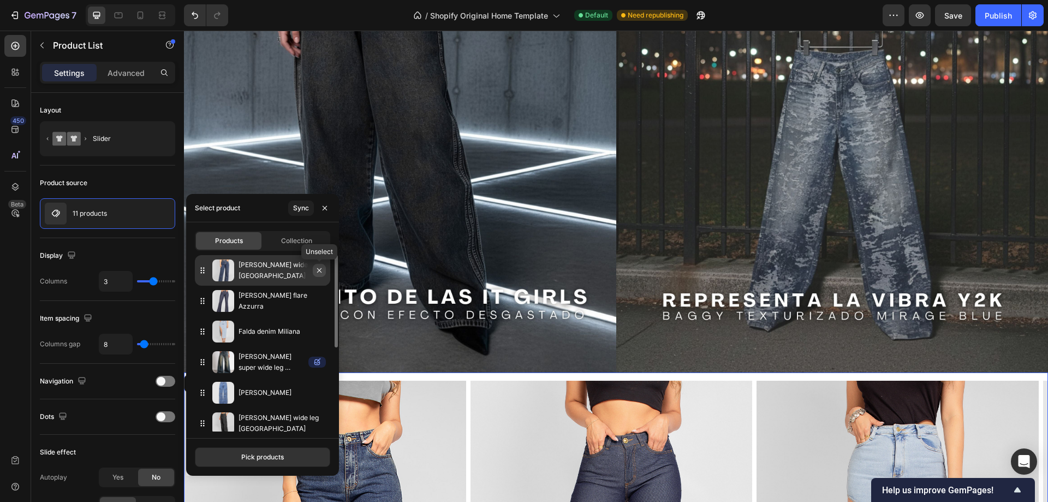
click at [320, 272] on icon "button" at bounding box center [319, 270] width 9 height 9
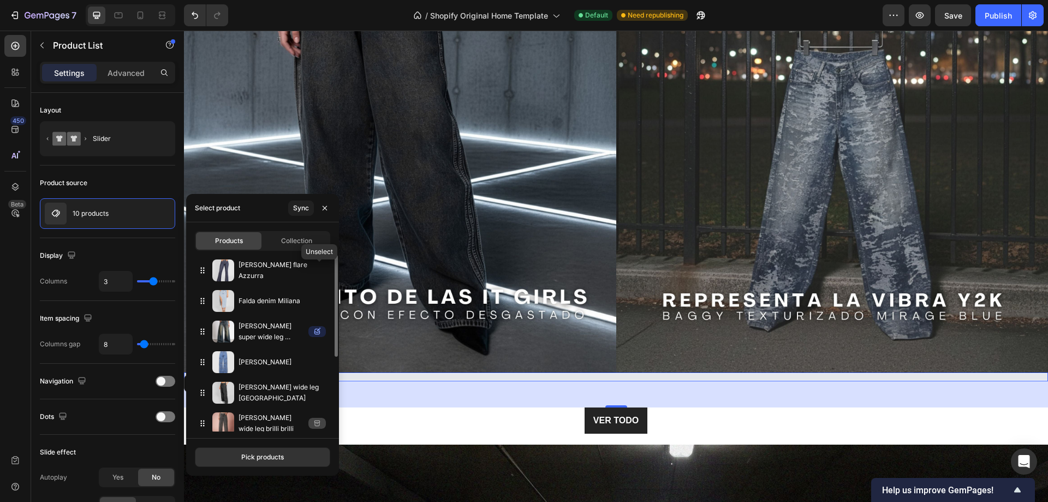
click at [0, 0] on icon "button" at bounding box center [0, 0] width 0 height 0
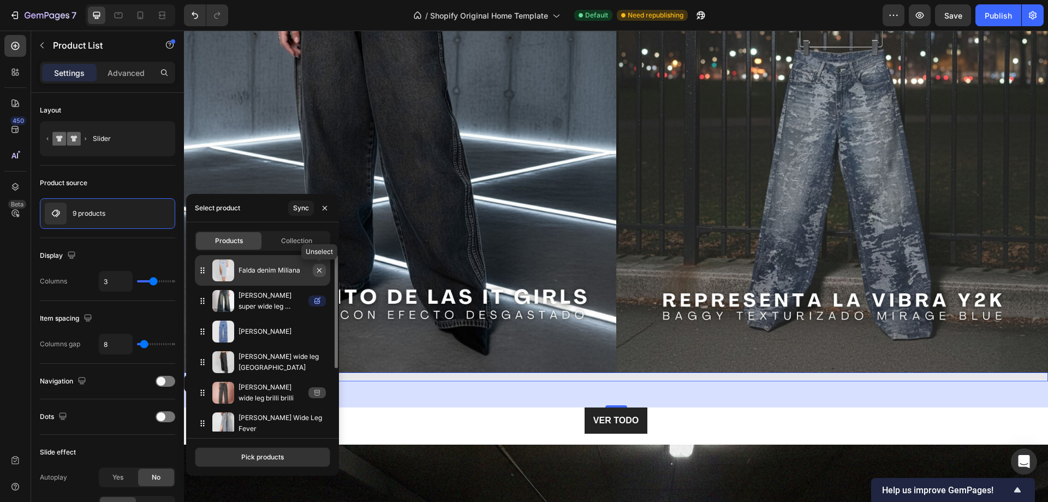
click at [320, 271] on icon "button" at bounding box center [319, 270] width 9 height 9
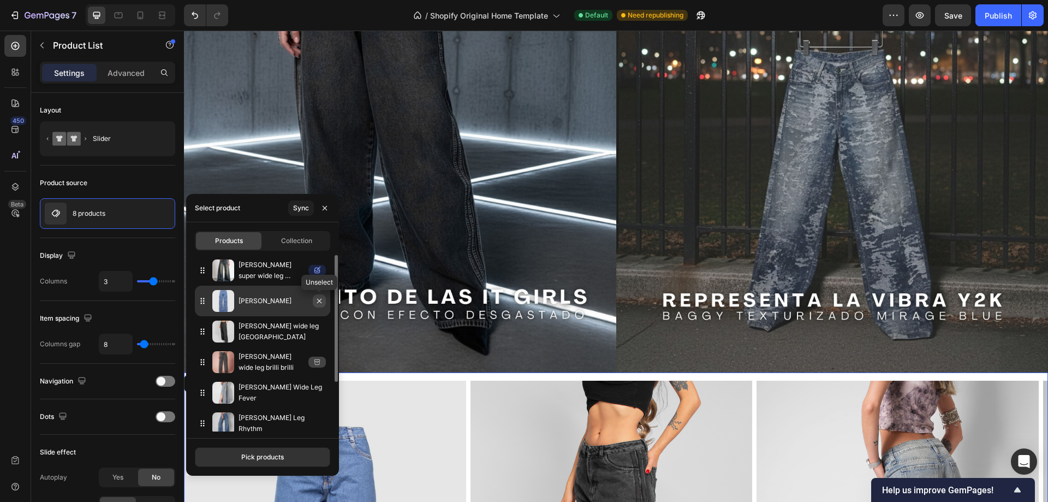
click at [318, 300] on icon "button" at bounding box center [319, 300] width 9 height 9
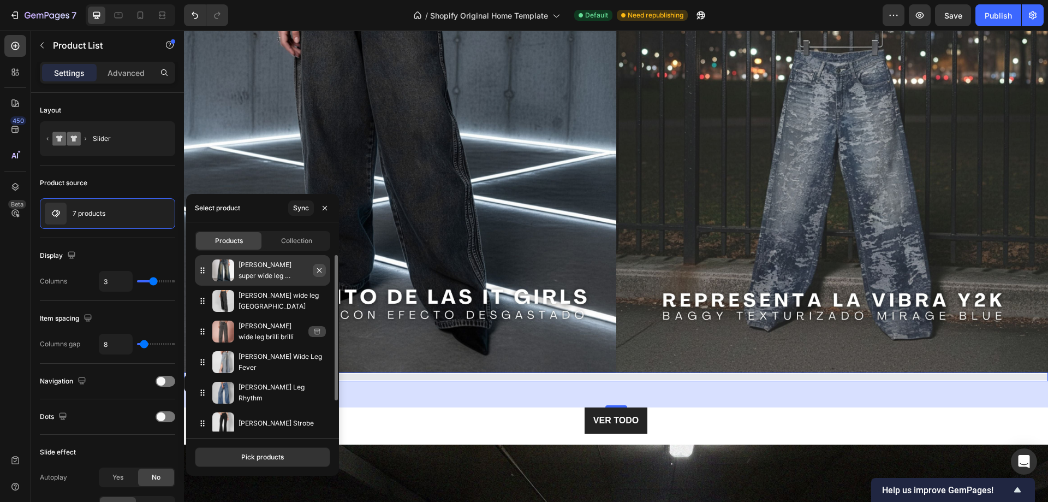
click at [319, 270] on icon "button" at bounding box center [319, 270] width 4 height 4
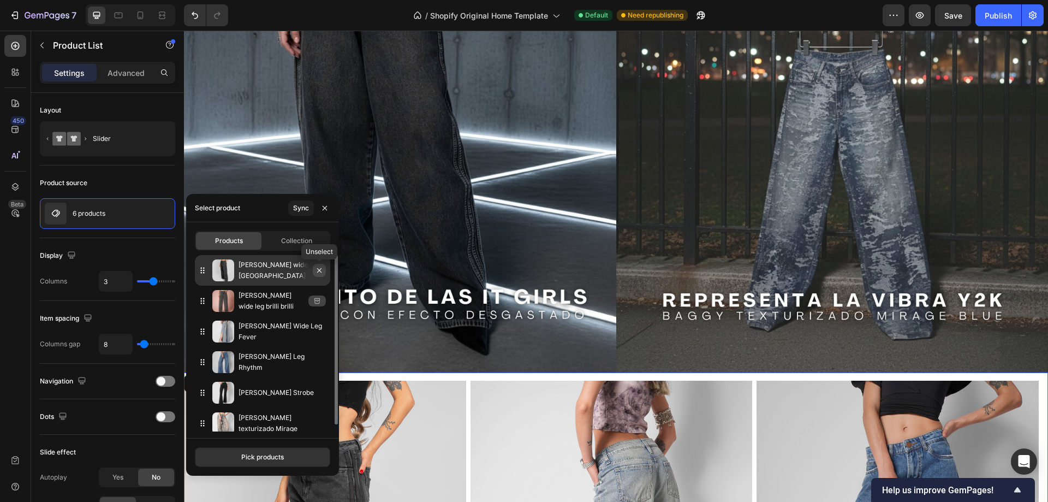
click at [318, 270] on icon "button" at bounding box center [319, 270] width 9 height 9
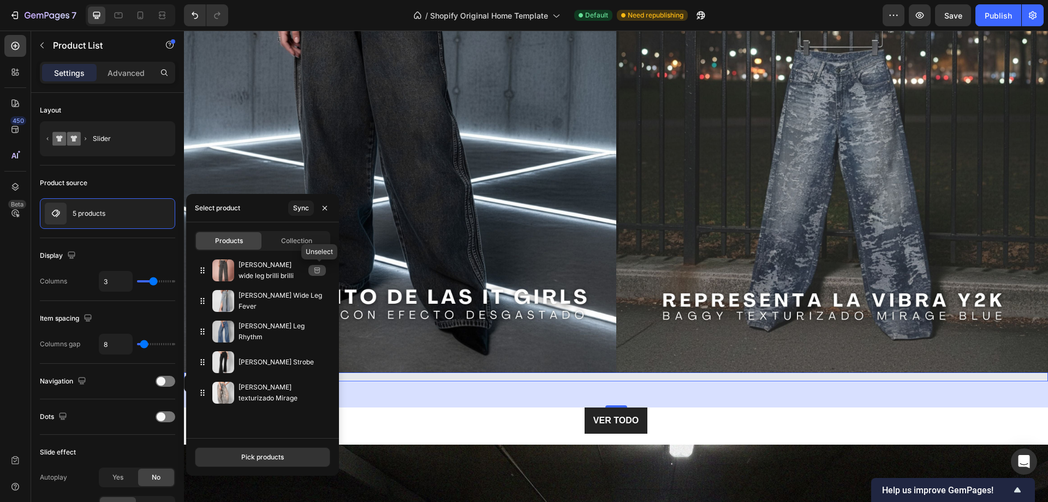
click at [0, 0] on icon "button" at bounding box center [0, 0] width 0 height 0
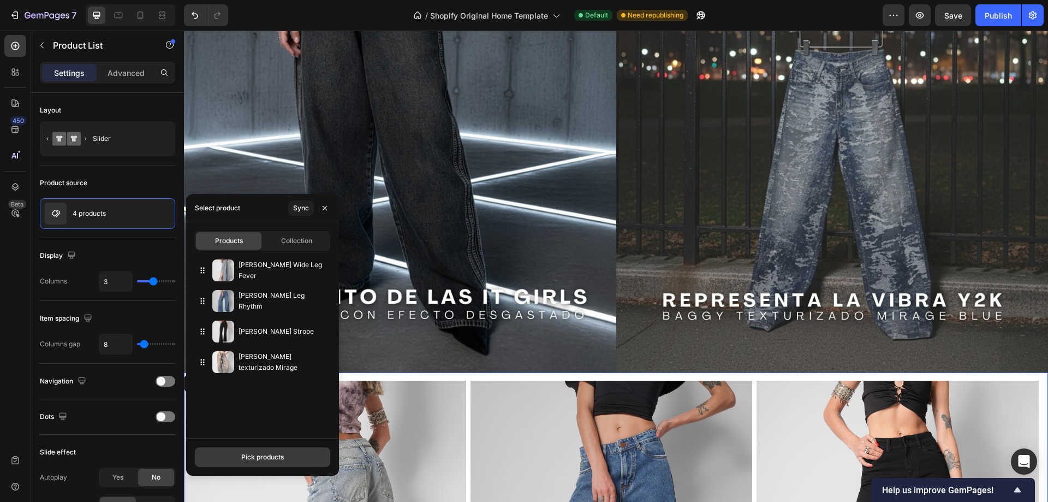
click at [290, 454] on button "Pick products" at bounding box center [262, 457] width 135 height 20
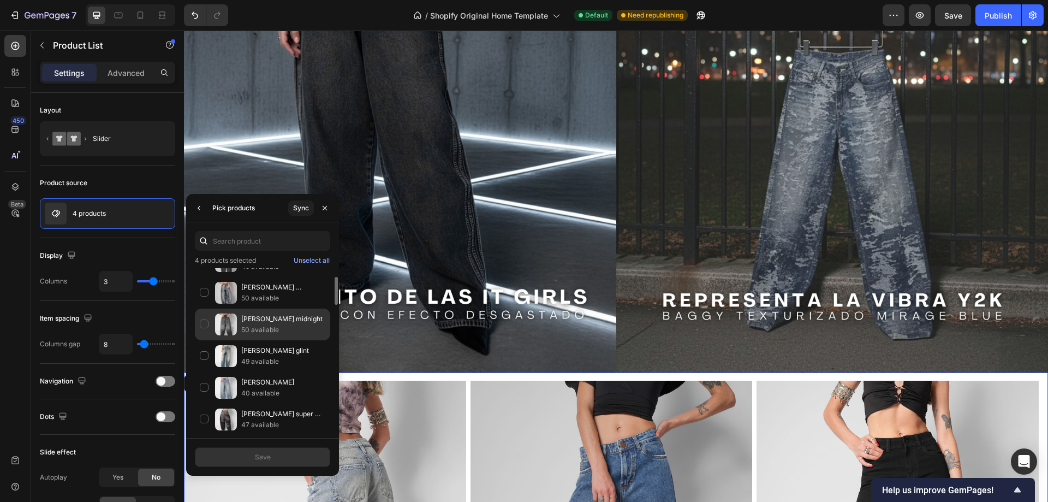
scroll to position [0, 0]
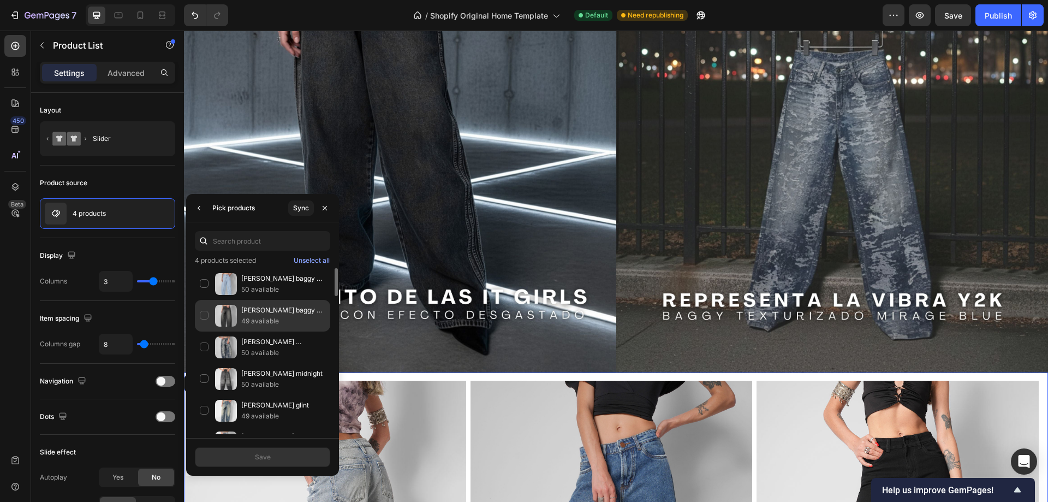
click at [206, 317] on div "[PERSON_NAME] baggy Super nova 49 available" at bounding box center [262, 316] width 135 height 32
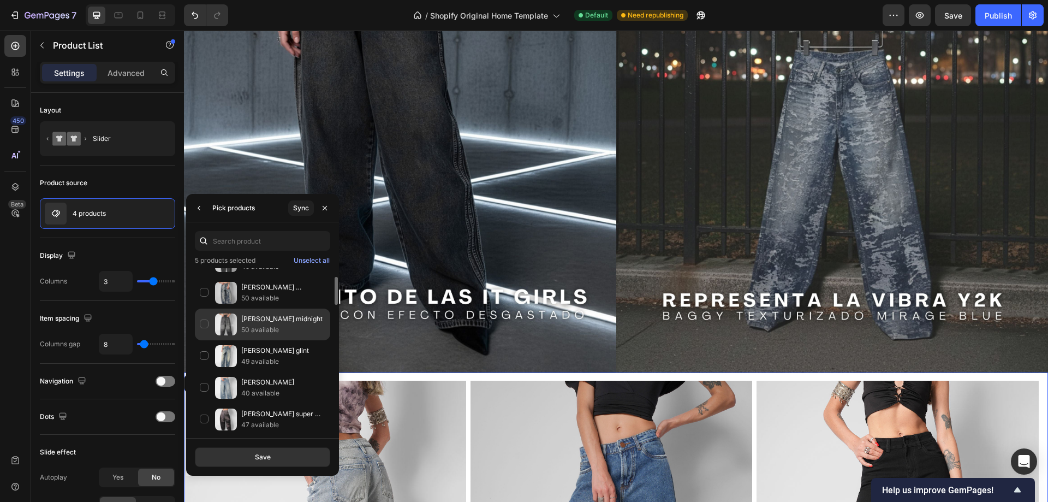
scroll to position [109, 0]
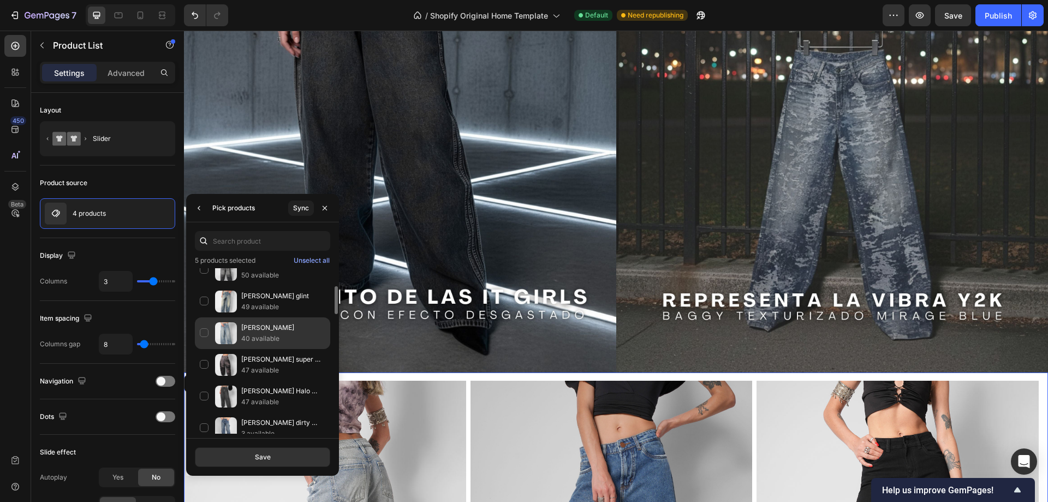
click at [206, 331] on div "[PERSON_NAME] 40 available" at bounding box center [262, 333] width 135 height 32
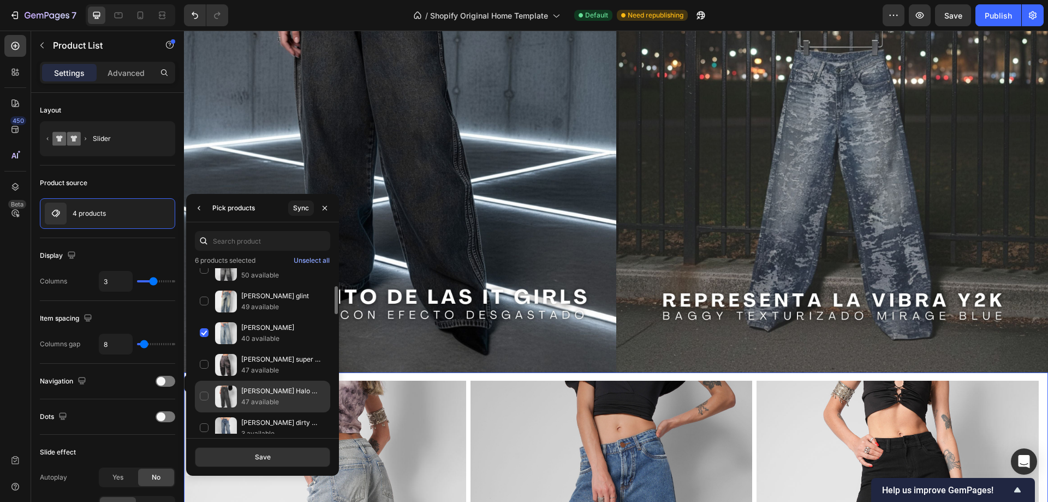
scroll to position [164, 0]
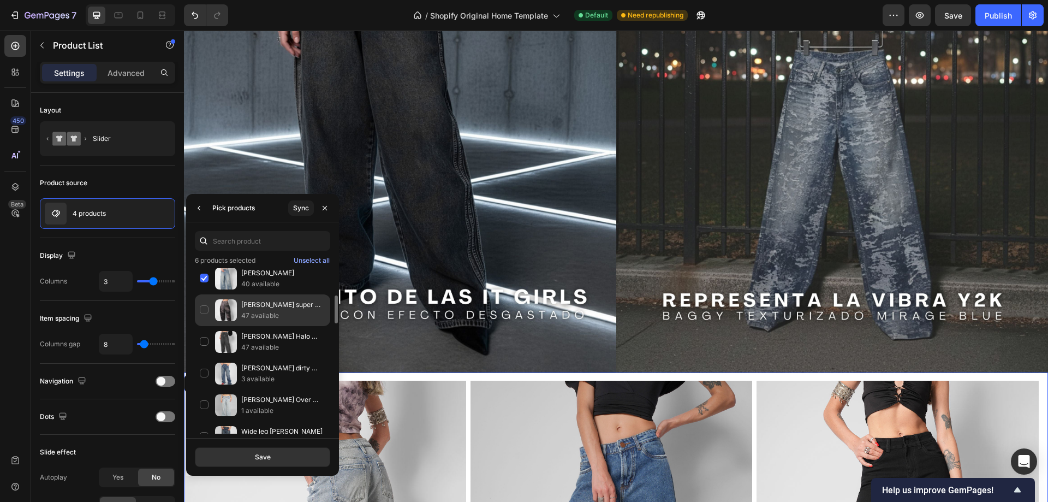
drag, startPoint x: 208, startPoint y: 310, endPoint x: 207, endPoint y: 316, distance: 5.6
click at [208, 313] on div "[PERSON_NAME] super Baggy Reverb 47 available" at bounding box center [262, 310] width 135 height 32
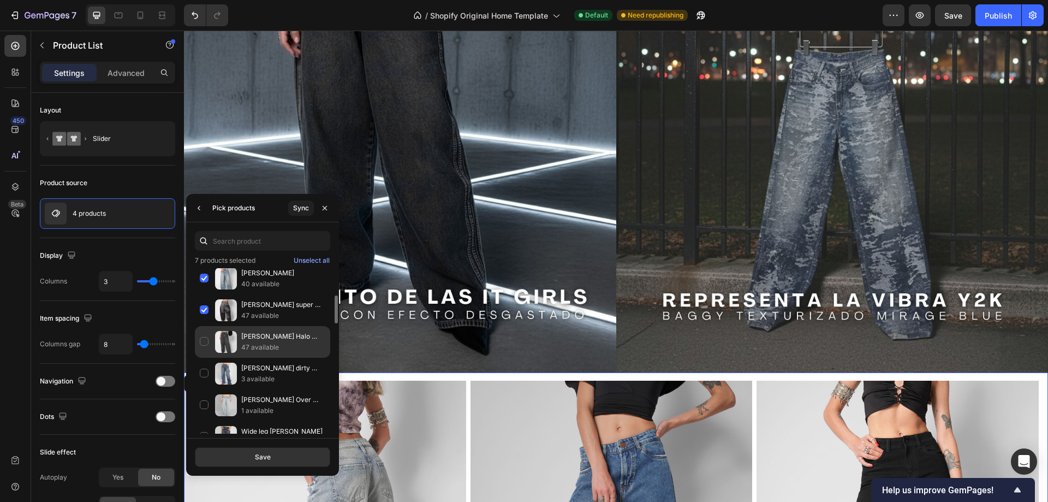
click at [201, 340] on div "[PERSON_NAME] Halo sporty 47 available" at bounding box center [262, 342] width 135 height 32
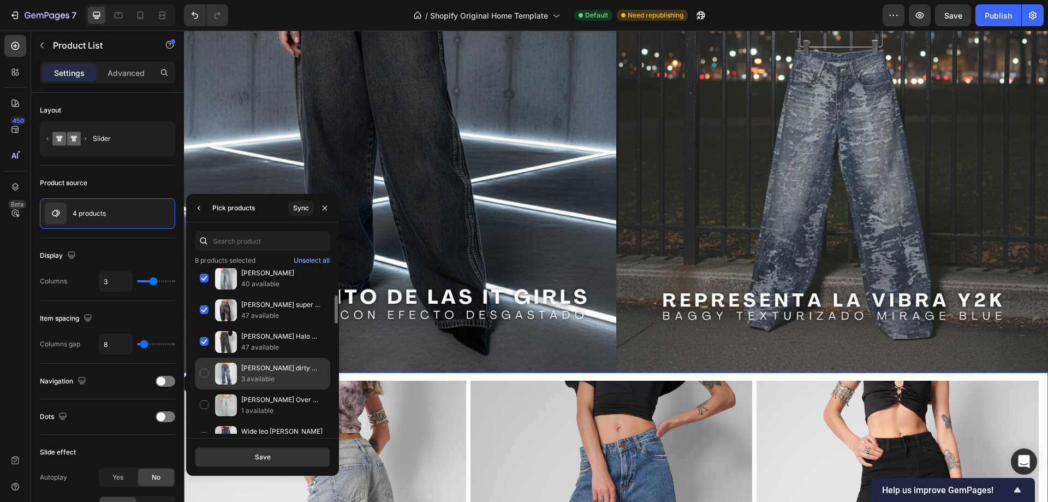
click at [201, 371] on div "[PERSON_NAME] dirty [PERSON_NAME] 3 available" at bounding box center [262, 374] width 135 height 32
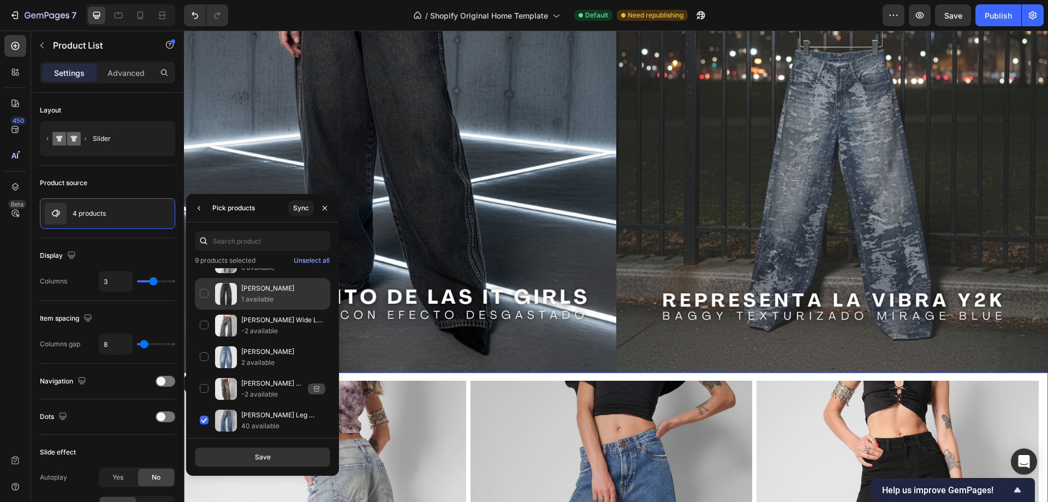
scroll to position [816, 0]
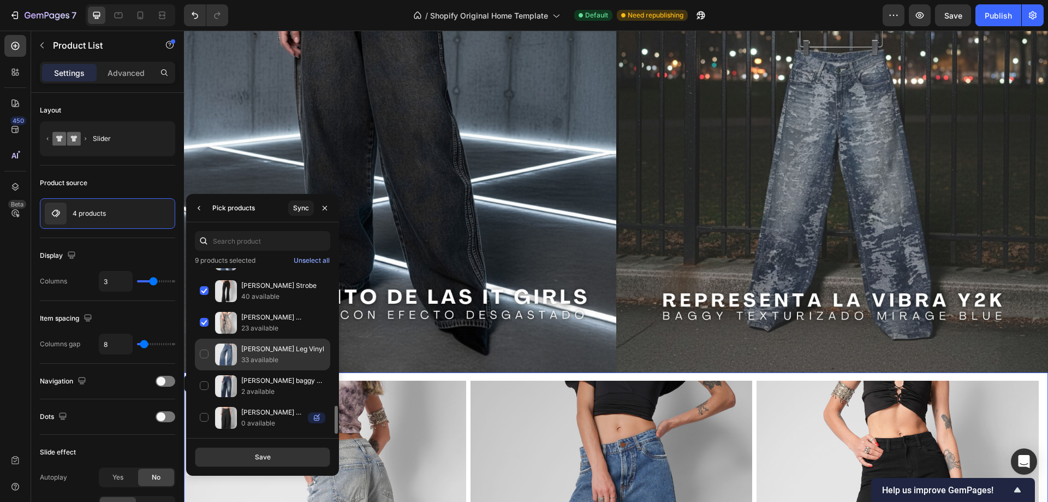
click at [205, 353] on div "[PERSON_NAME] Leg Vinyl 33 available" at bounding box center [262, 354] width 135 height 32
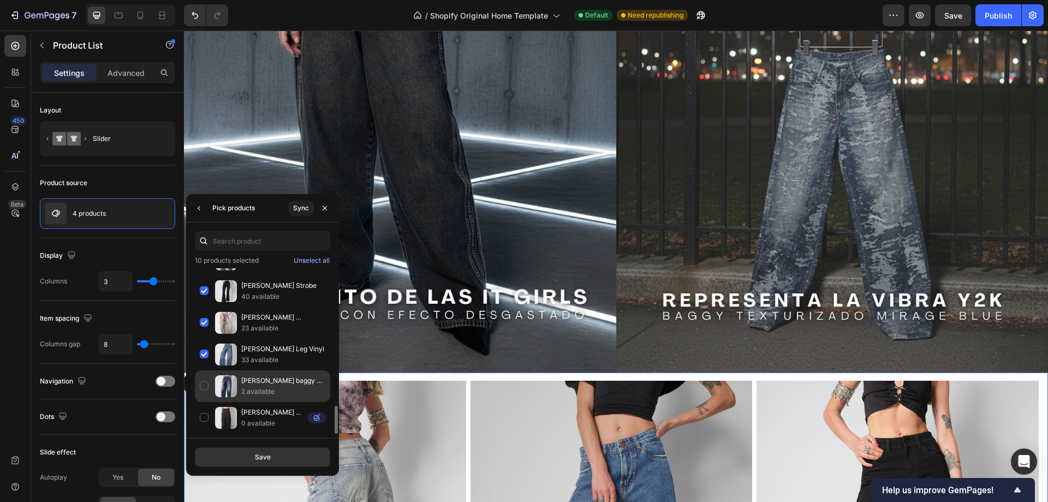
click at [207, 384] on div "[PERSON_NAME] baggy pulse 2 available" at bounding box center [262, 386] width 135 height 32
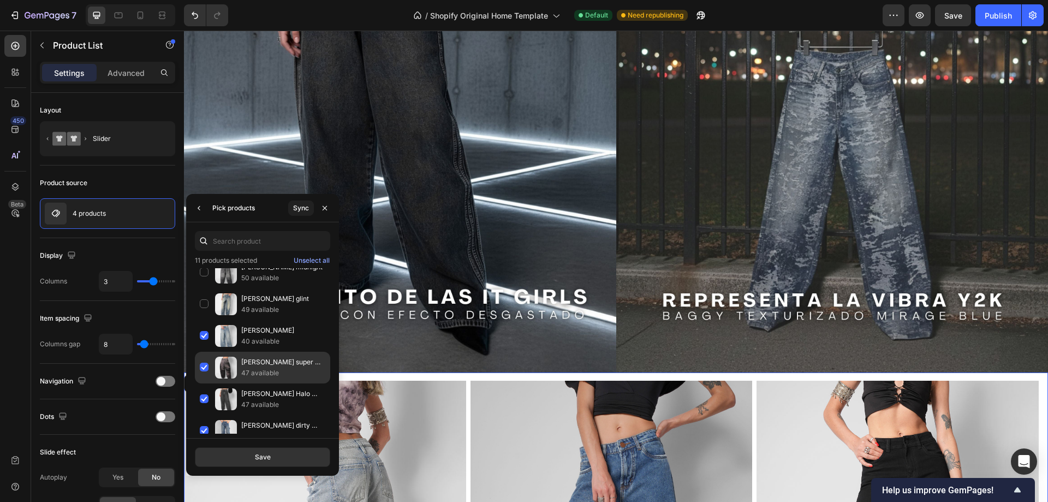
scroll to position [0, 0]
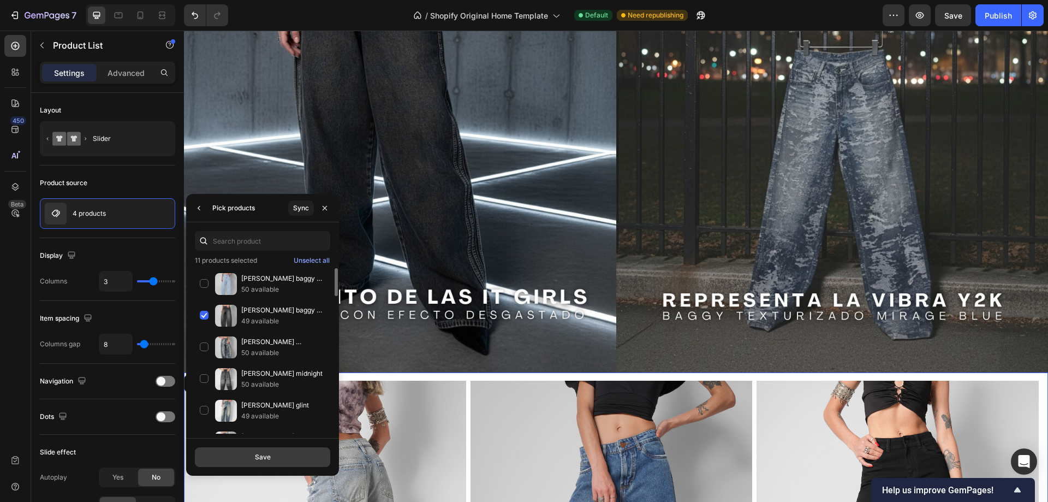
click at [266, 456] on div "Save" at bounding box center [263, 457] width 16 height 10
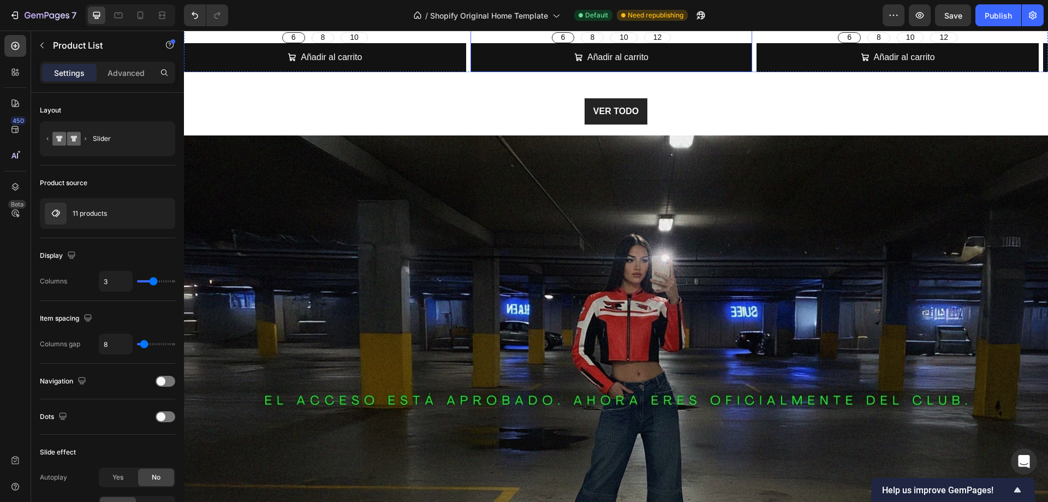
scroll to position [1146, 0]
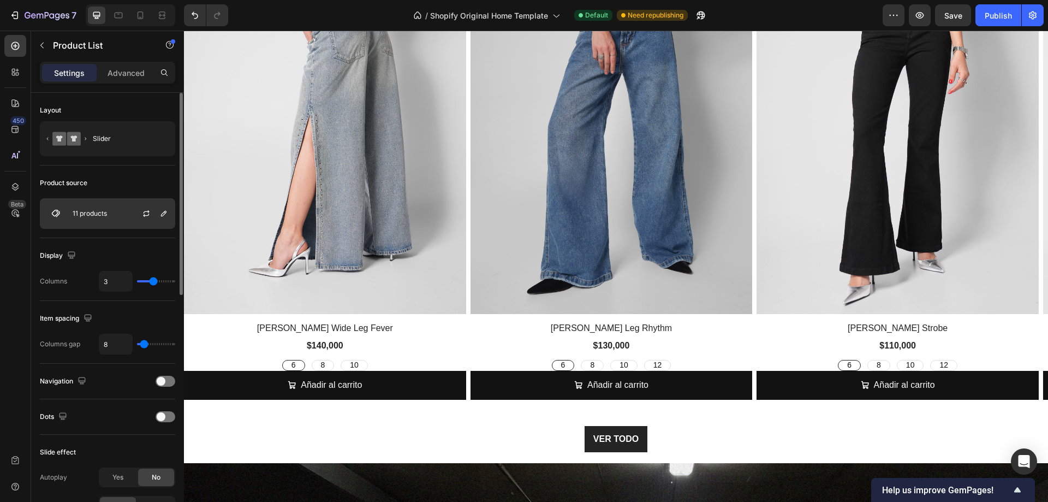
click at [94, 218] on div "11 products" at bounding box center [107, 213] width 135 height 31
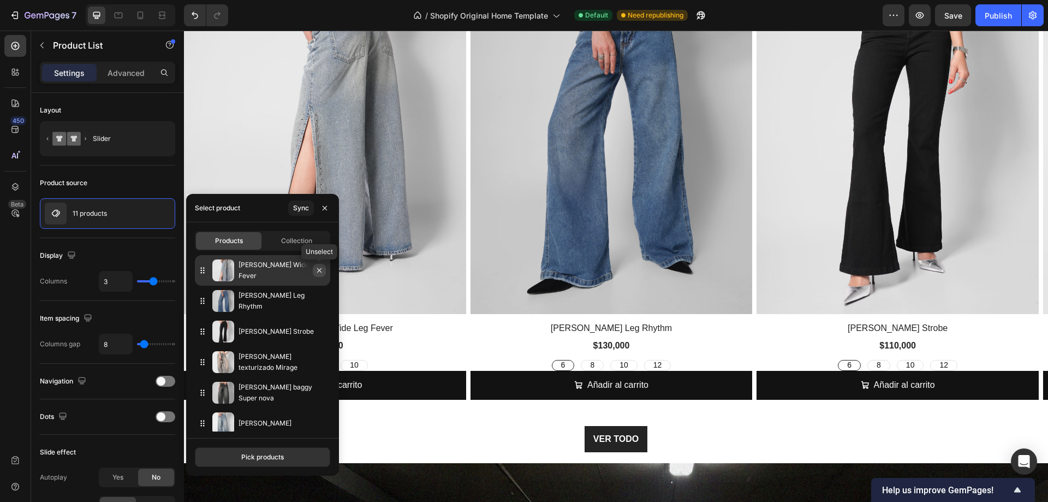
click at [318, 270] on icon "button" at bounding box center [319, 270] width 9 height 9
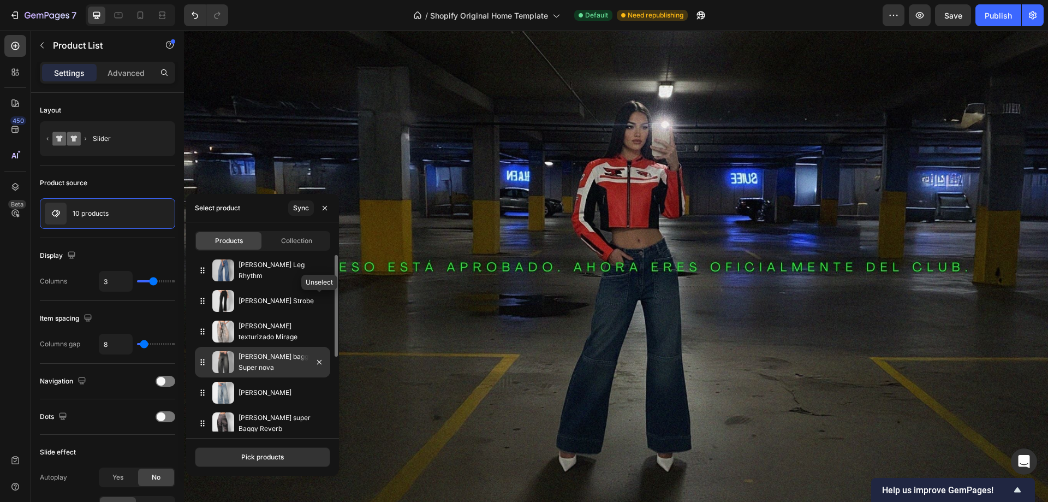
click at [0, 0] on icon "button" at bounding box center [0, 0] width 0 height 0
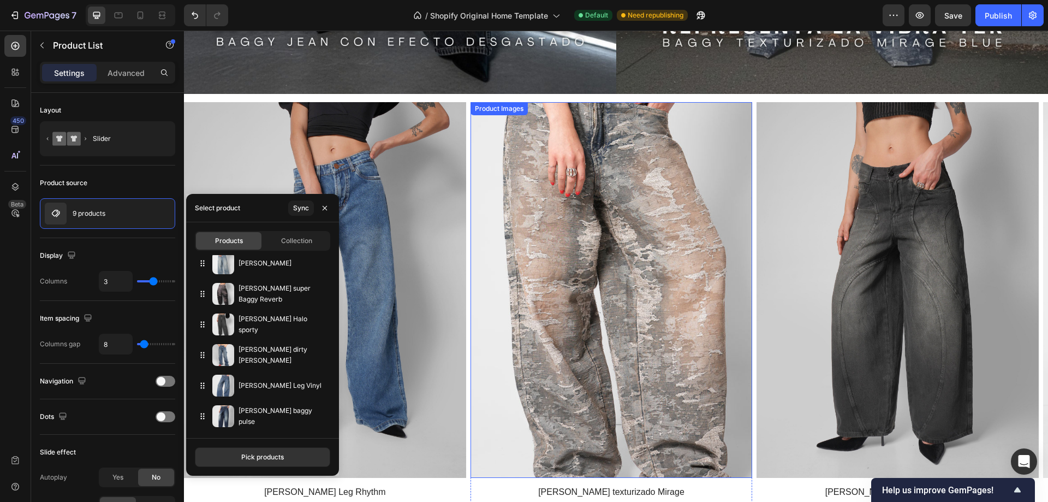
scroll to position [928, 0]
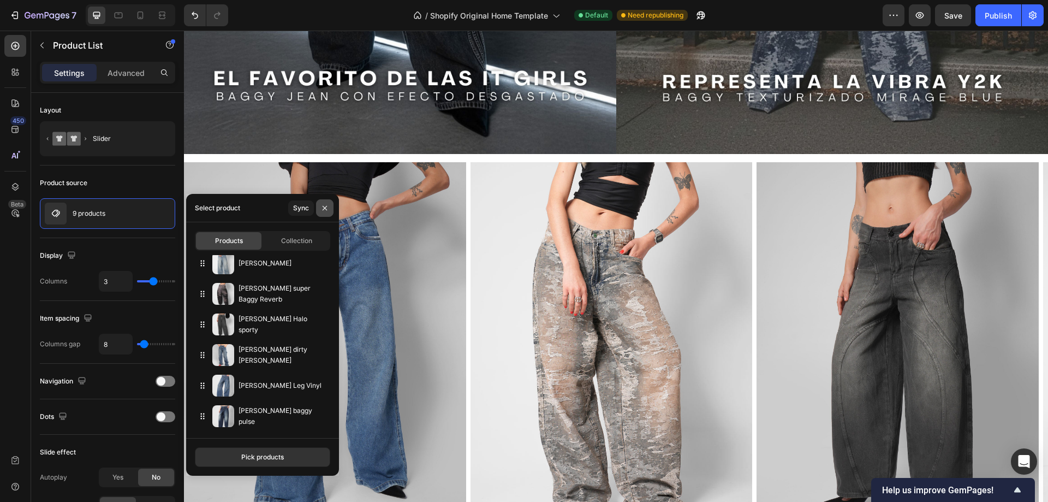
click at [324, 212] on button "button" at bounding box center [324, 207] width 17 height 17
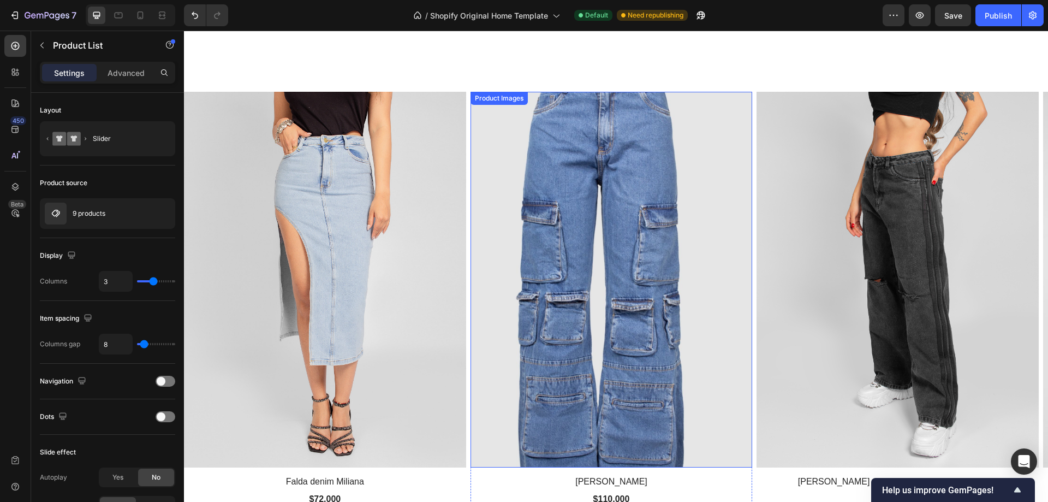
scroll to position [1856, 0]
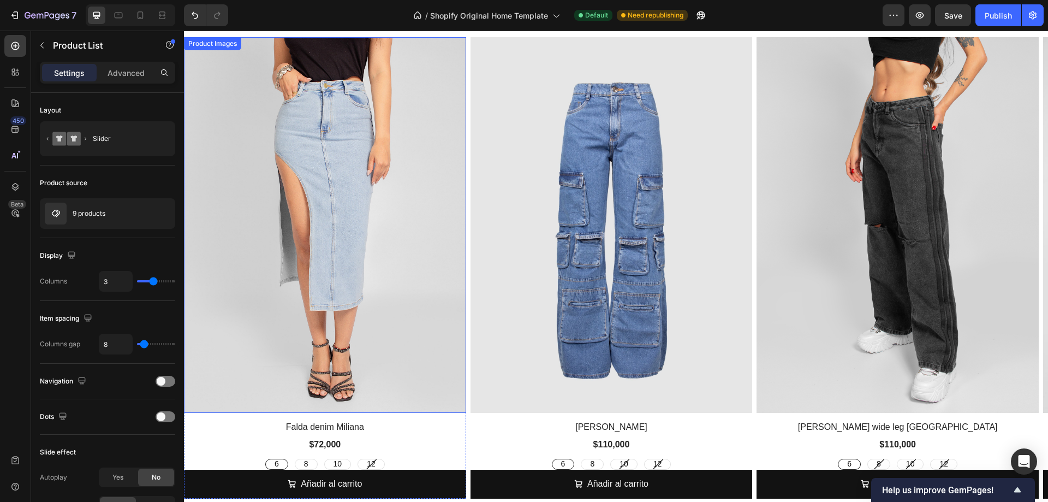
click at [210, 47] on div "Product Images" at bounding box center [212, 44] width 53 height 10
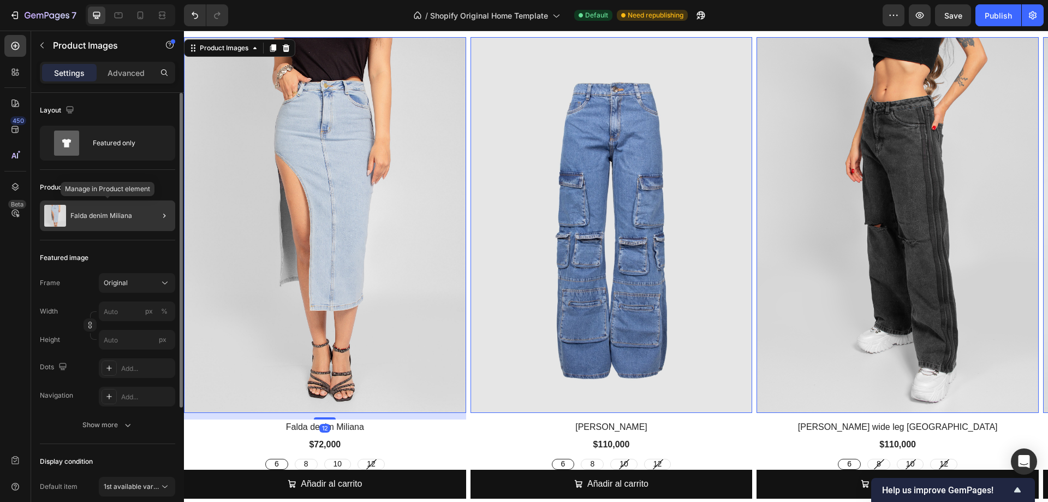
click at [142, 221] on div "Falda denim Miliana" at bounding box center [107, 215] width 135 height 31
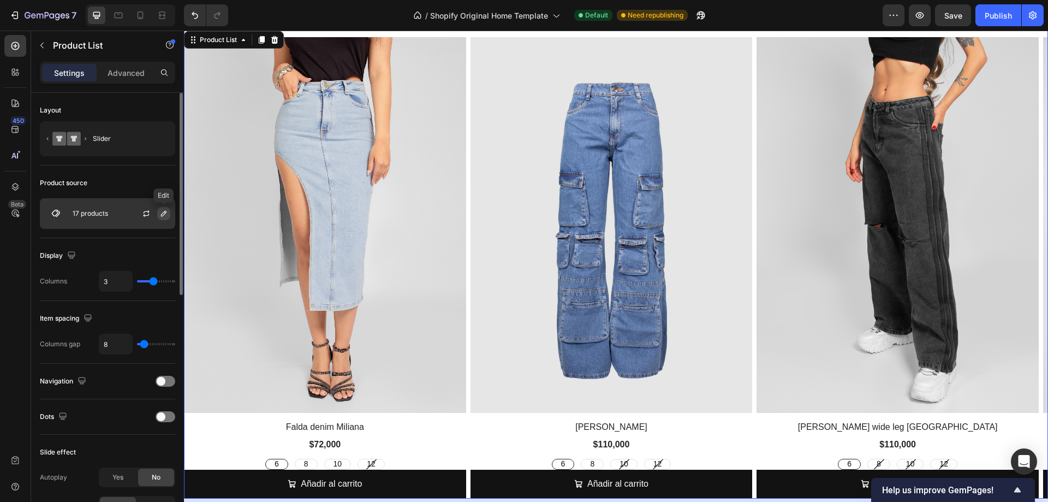
click at [162, 213] on icon "button" at bounding box center [163, 213] width 9 height 9
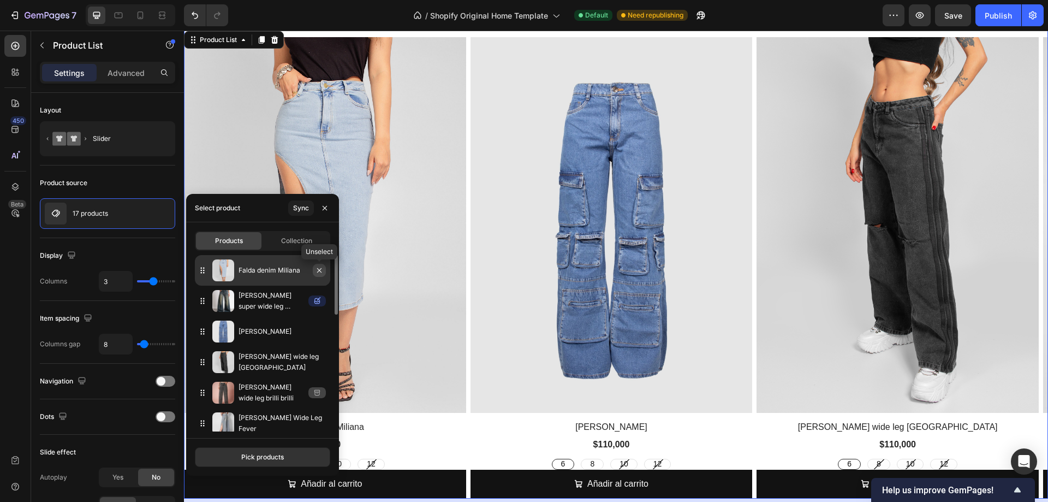
click at [320, 271] on icon "button" at bounding box center [319, 270] width 4 height 4
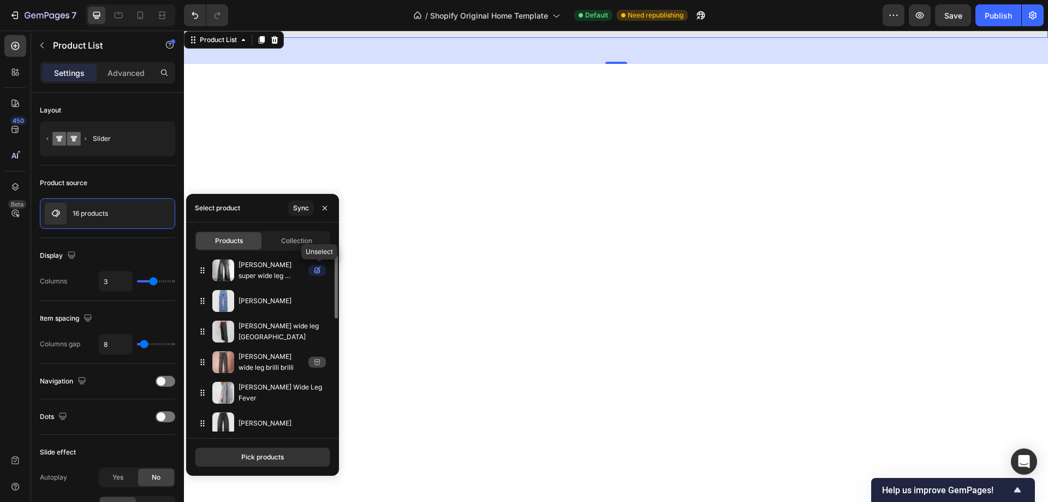
click at [0, 0] on icon "button" at bounding box center [0, 0] width 0 height 0
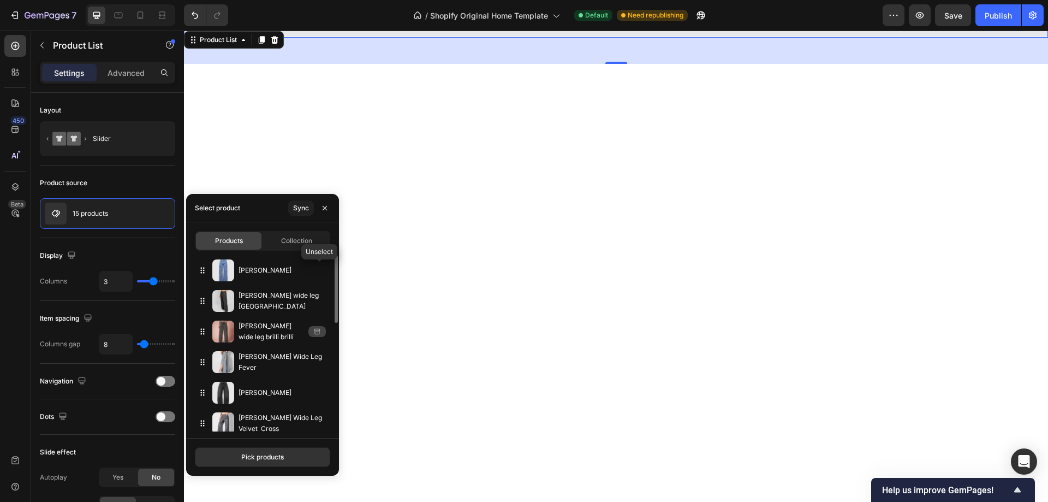
click at [0, 0] on icon "button" at bounding box center [0, 0] width 0 height 0
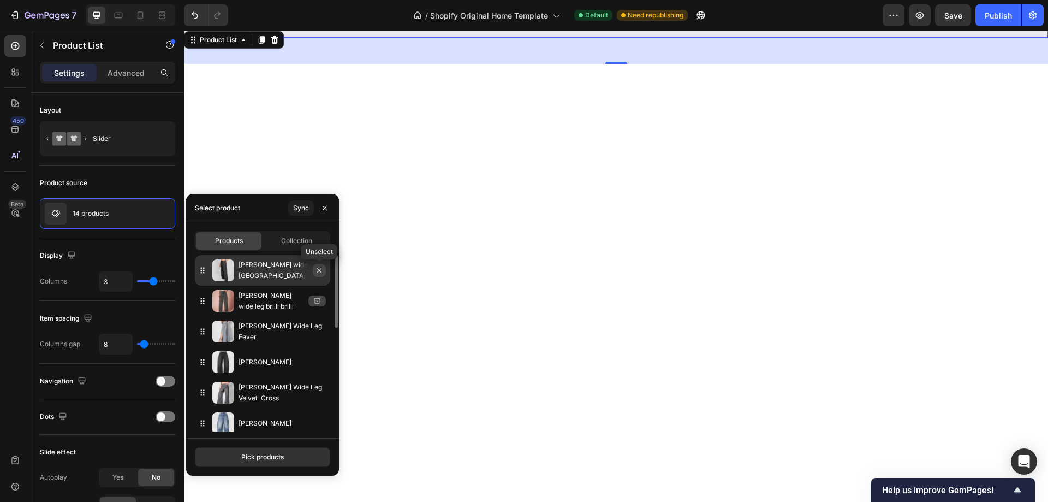
click at [321, 271] on icon "button" at bounding box center [319, 270] width 9 height 9
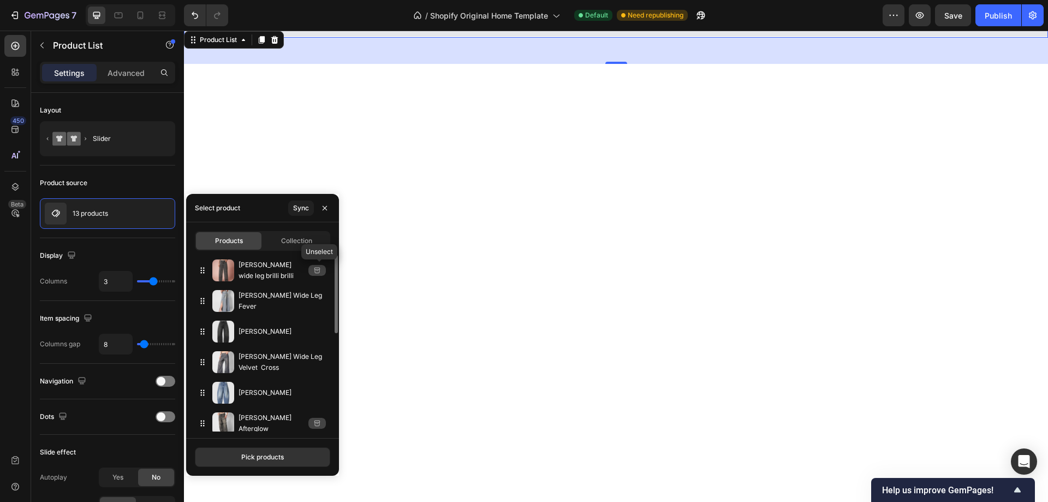
click at [0, 0] on icon "button" at bounding box center [0, 0] width 0 height 0
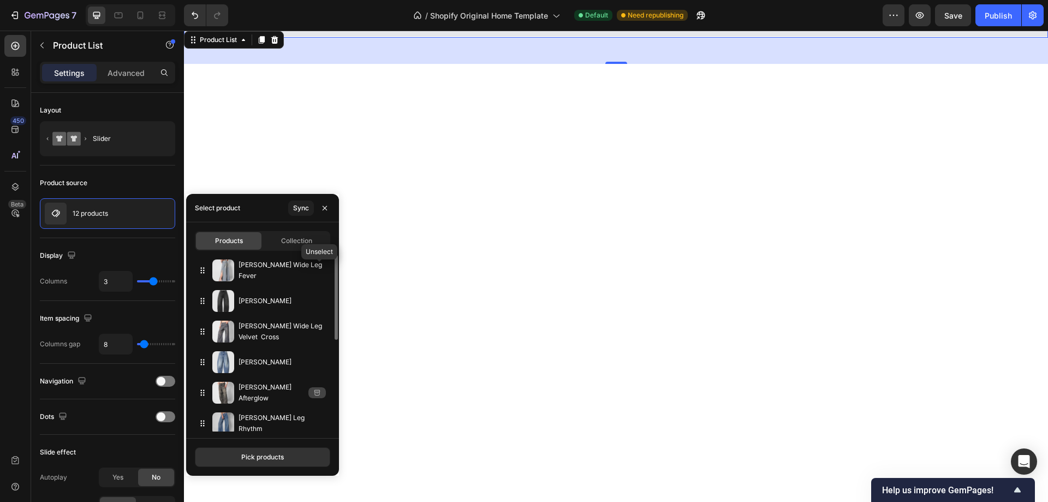
click at [0, 0] on icon "button" at bounding box center [0, 0] width 0 height 0
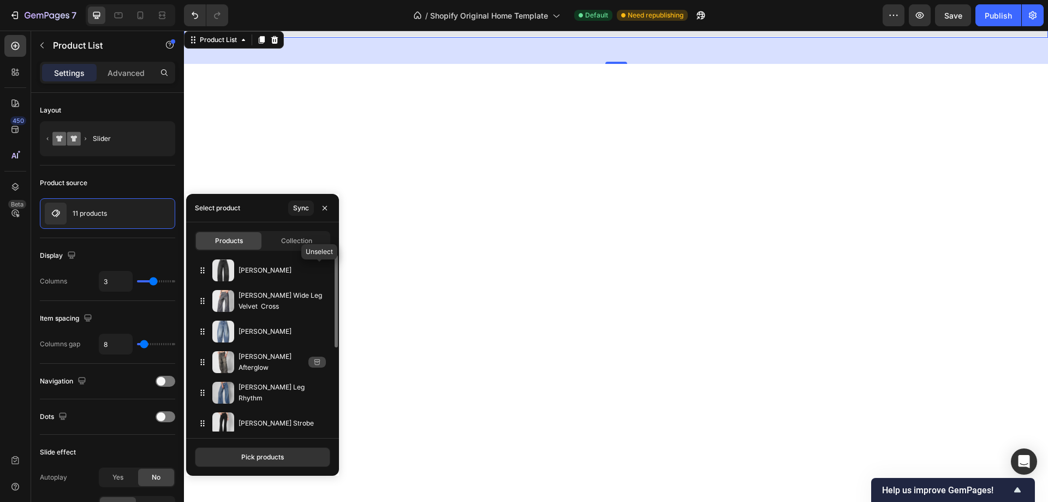
click at [0, 0] on icon "button" at bounding box center [0, 0] width 0 height 0
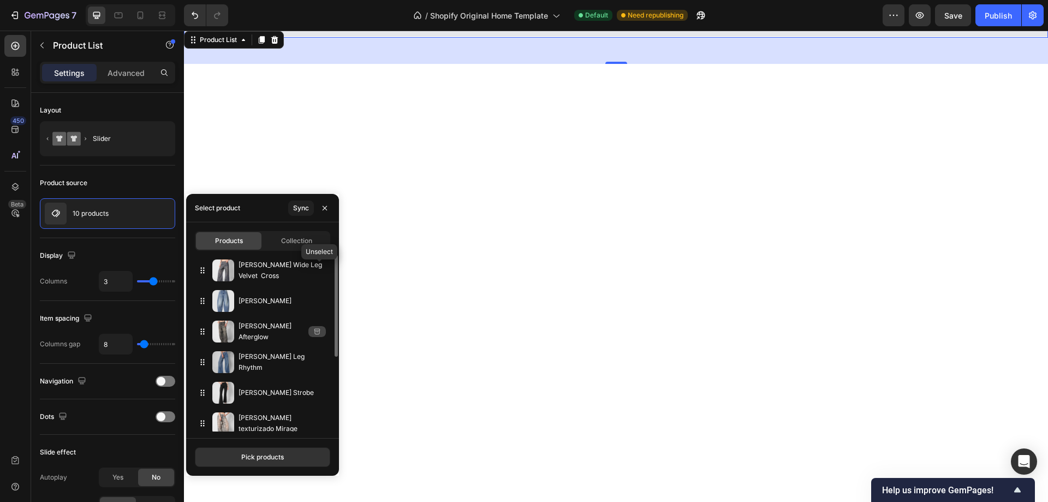
click at [0, 0] on icon "button" at bounding box center [0, 0] width 0 height 0
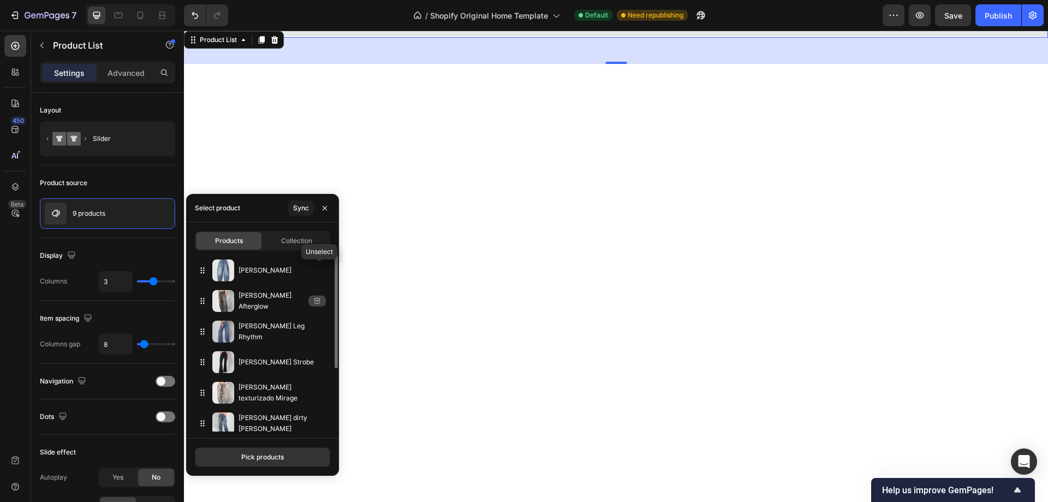
click at [0, 0] on icon "button" at bounding box center [0, 0] width 0 height 0
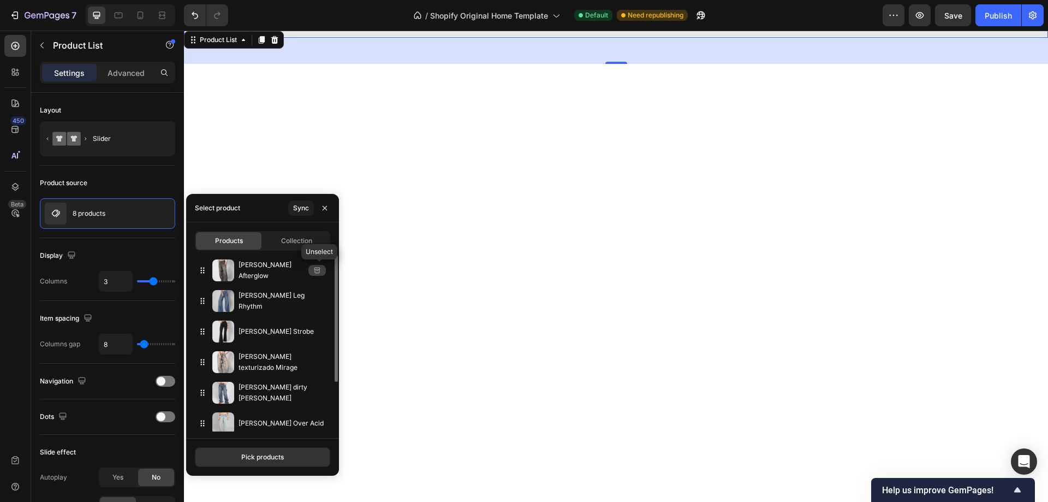
click at [0, 0] on icon "button" at bounding box center [0, 0] width 0 height 0
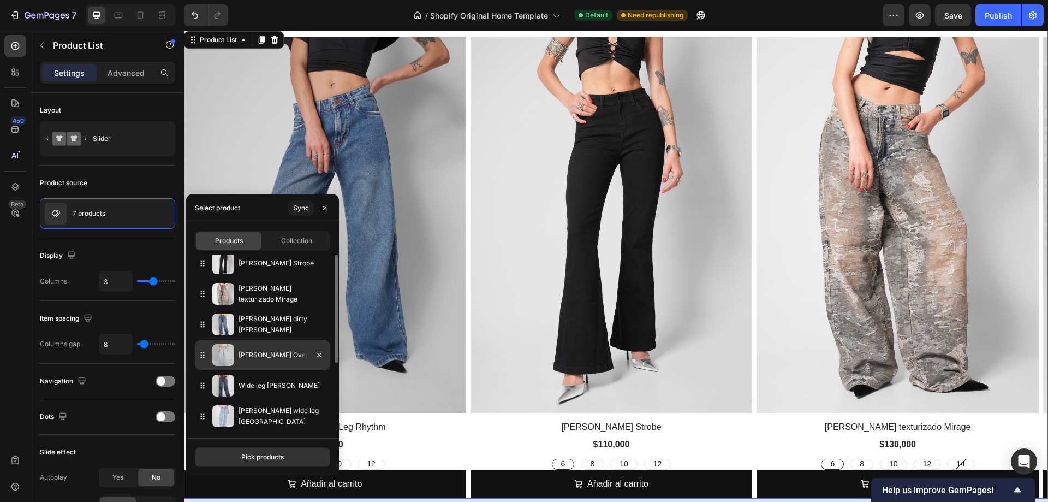
scroll to position [0, 0]
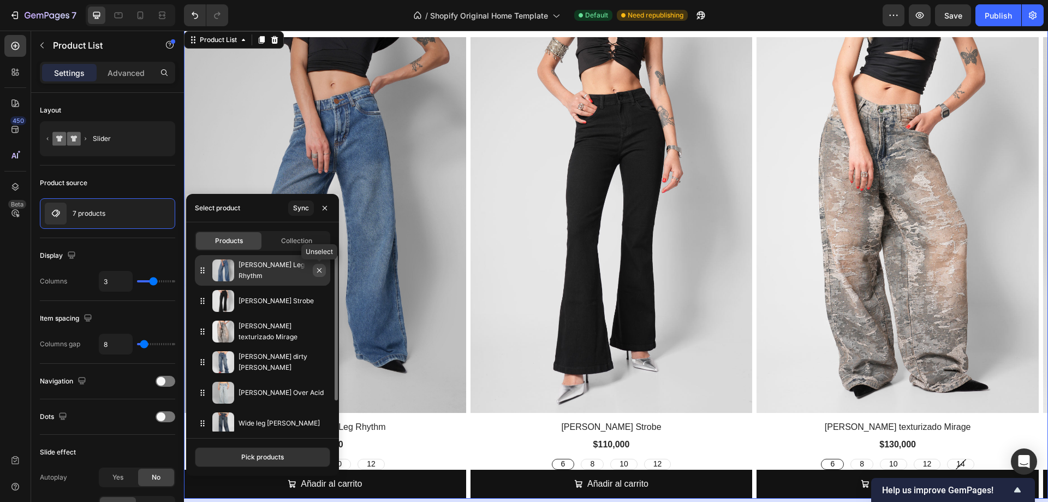
click at [319, 270] on icon "button" at bounding box center [319, 270] width 9 height 9
click at [317, 273] on icon "button" at bounding box center [319, 270] width 9 height 9
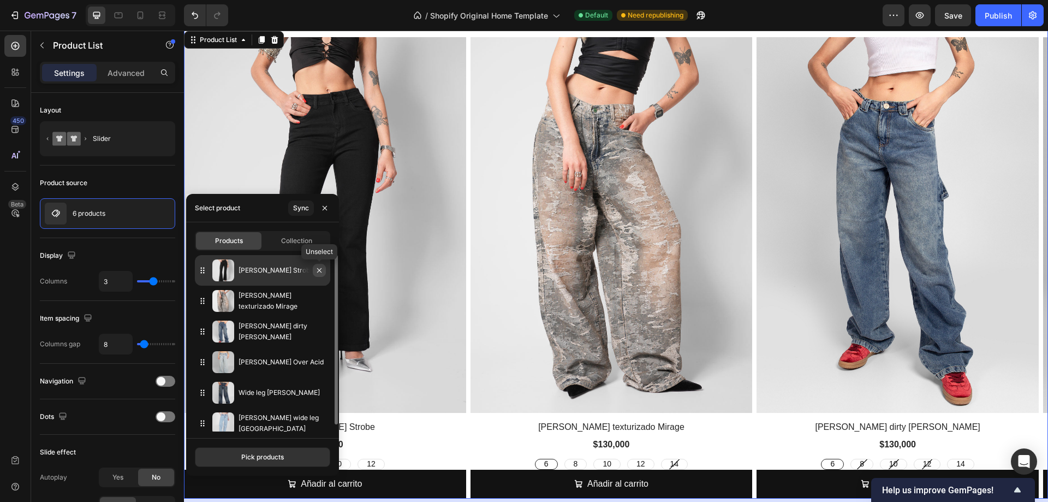
click at [320, 271] on icon "button" at bounding box center [319, 270] width 9 height 9
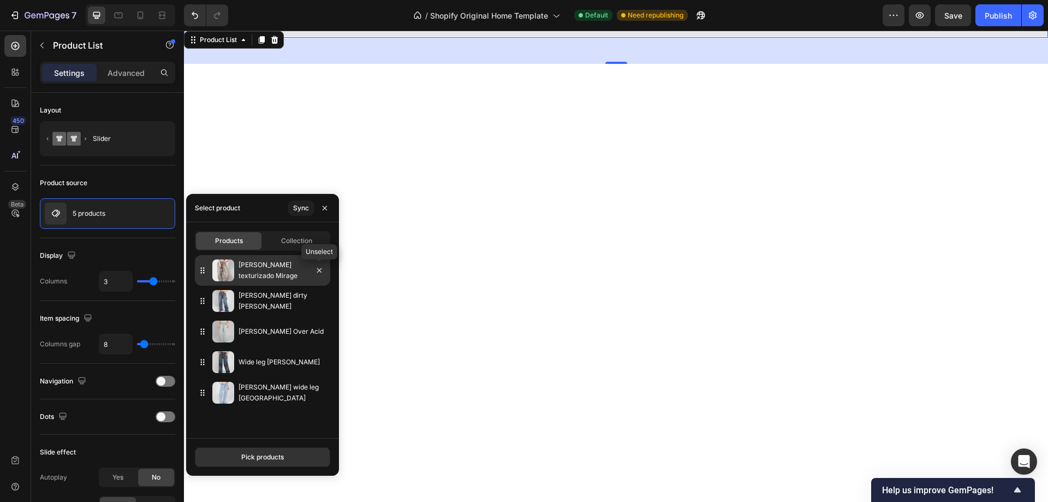
click at [320, 270] on icon "button" at bounding box center [319, 270] width 9 height 9
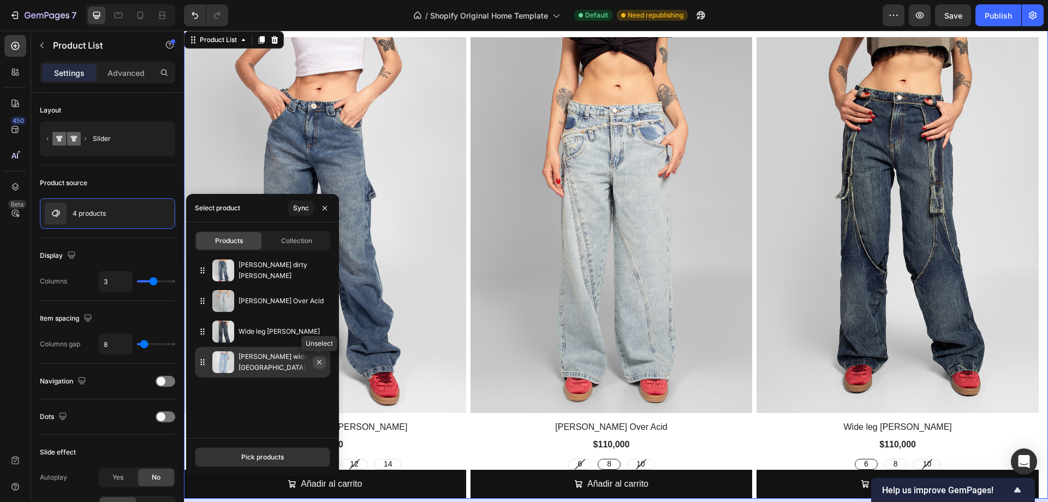
click at [319, 365] on icon "button" at bounding box center [319, 362] width 9 height 9
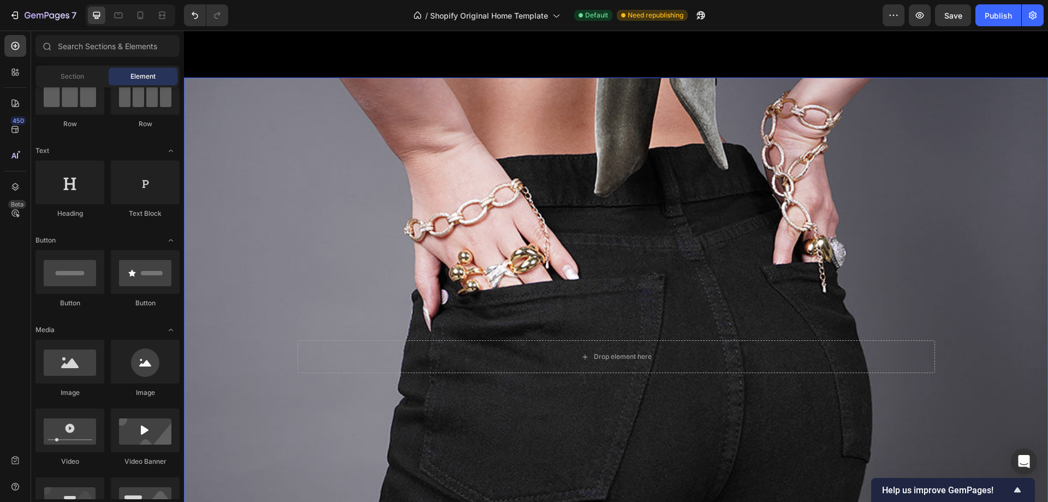
scroll to position [3821, 0]
